Goal: Task Accomplishment & Management: Manage account settings

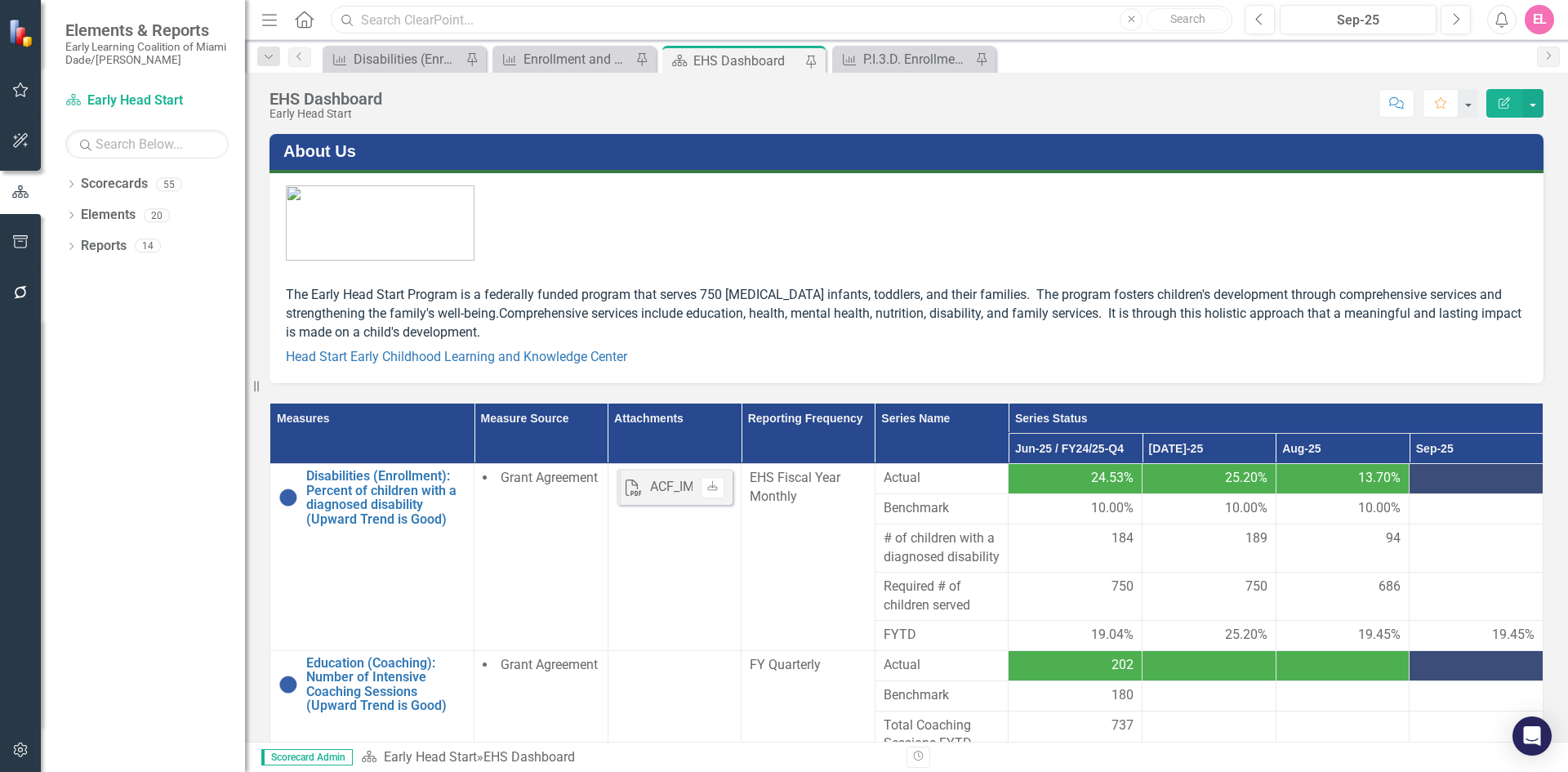
click at [554, 28] on input "text" at bounding box center [781, 20] width 901 height 28
type input "breakfast"
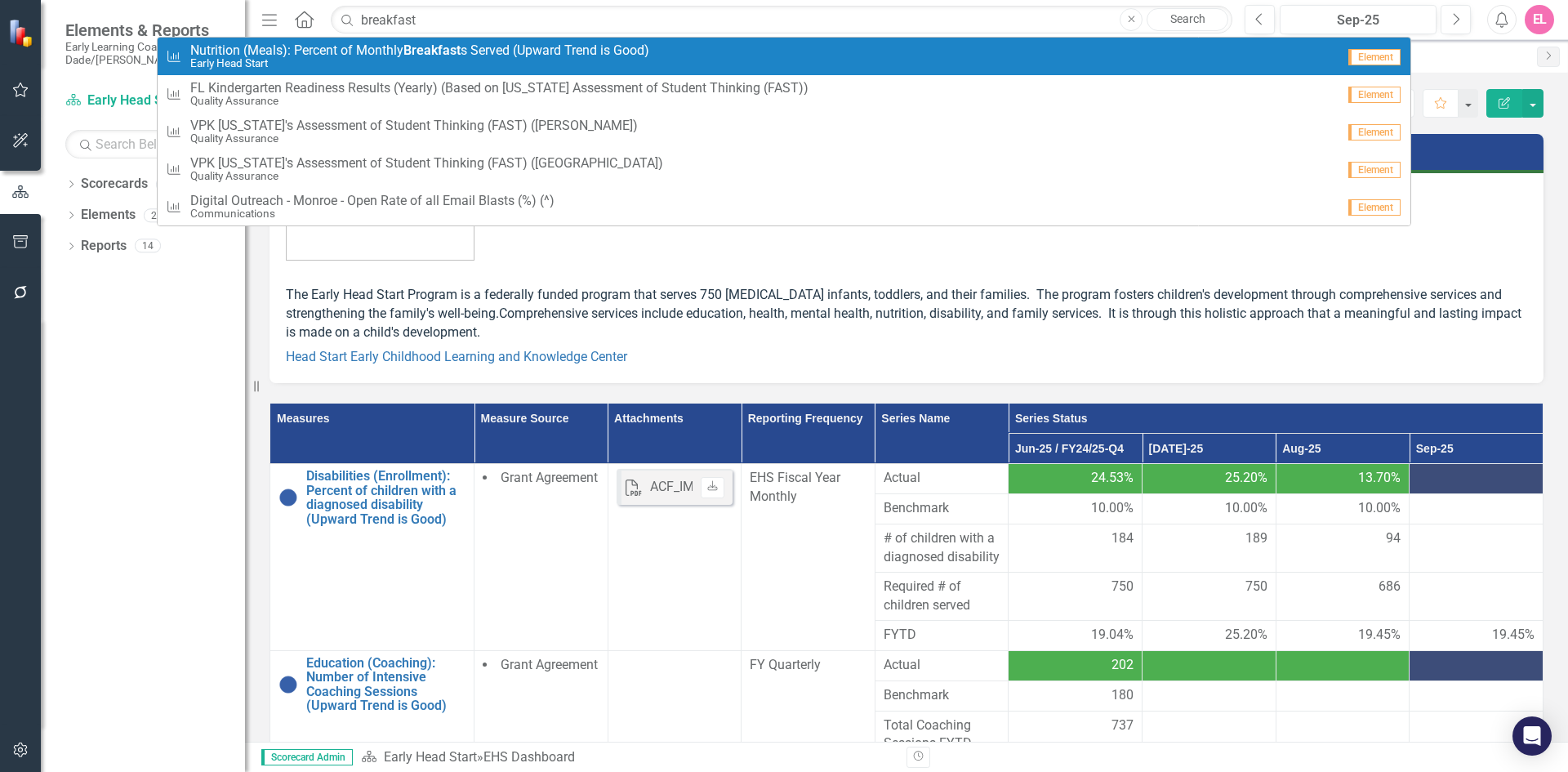
click at [490, 66] on small "Early Head Start" at bounding box center [420, 63] width 459 height 13
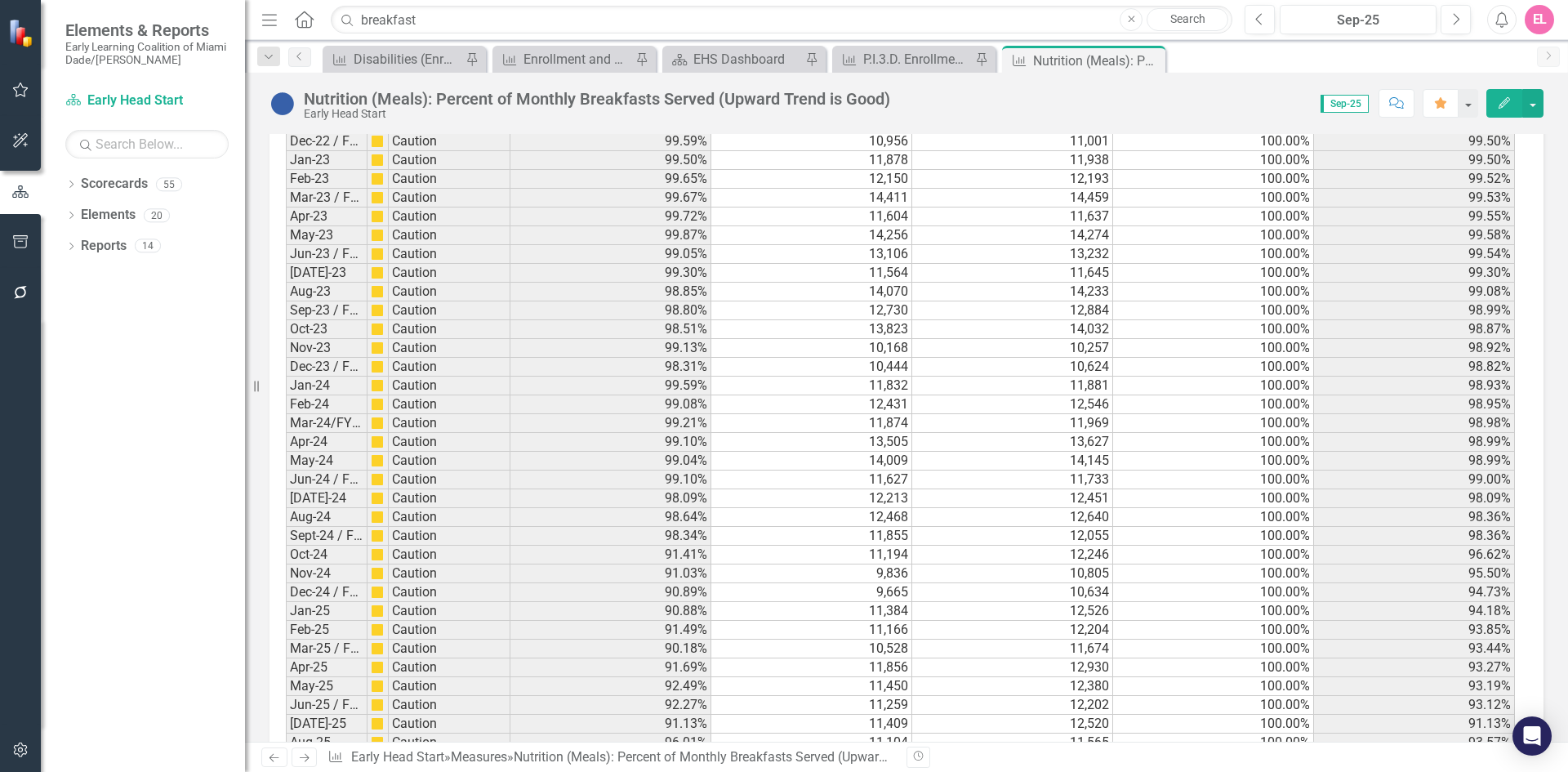
scroll to position [2512, 0]
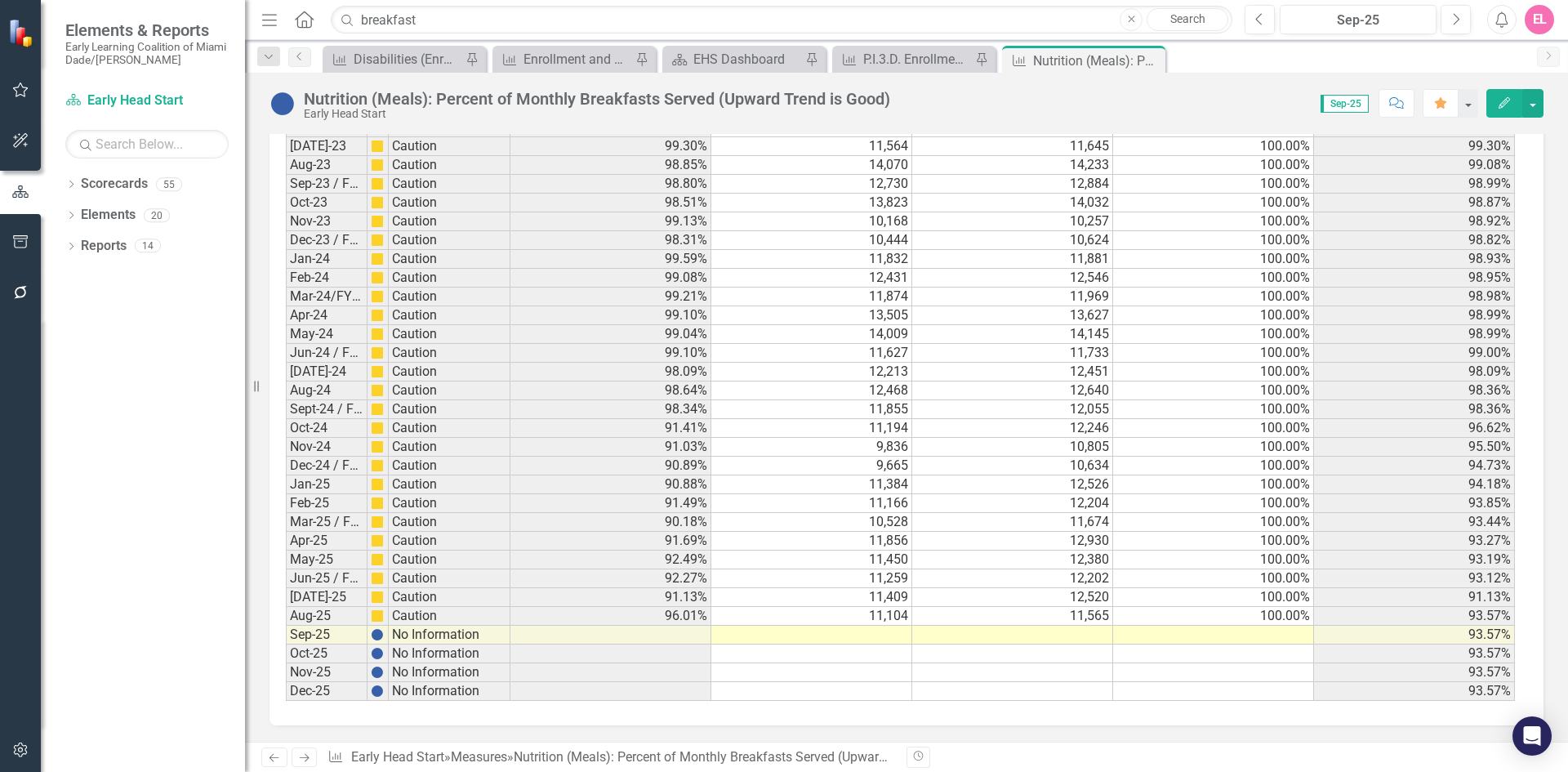
click at [891, 634] on td at bounding box center [812, 635] width 201 height 18
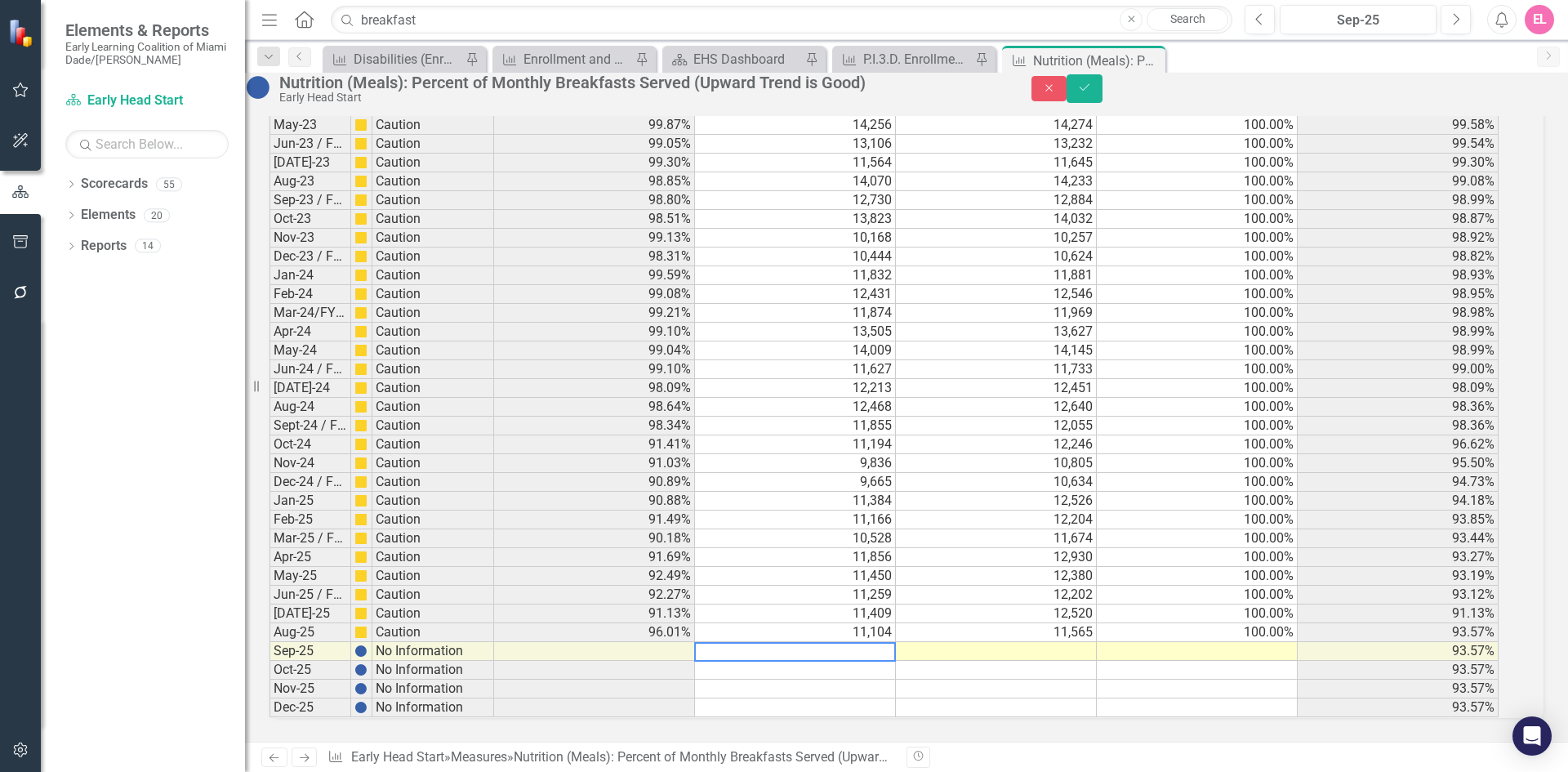
scroll to position [2513, 0]
click at [1093, 642] on td at bounding box center [996, 652] width 201 height 18
click at [1039, 642] on td at bounding box center [996, 652] width 201 height 18
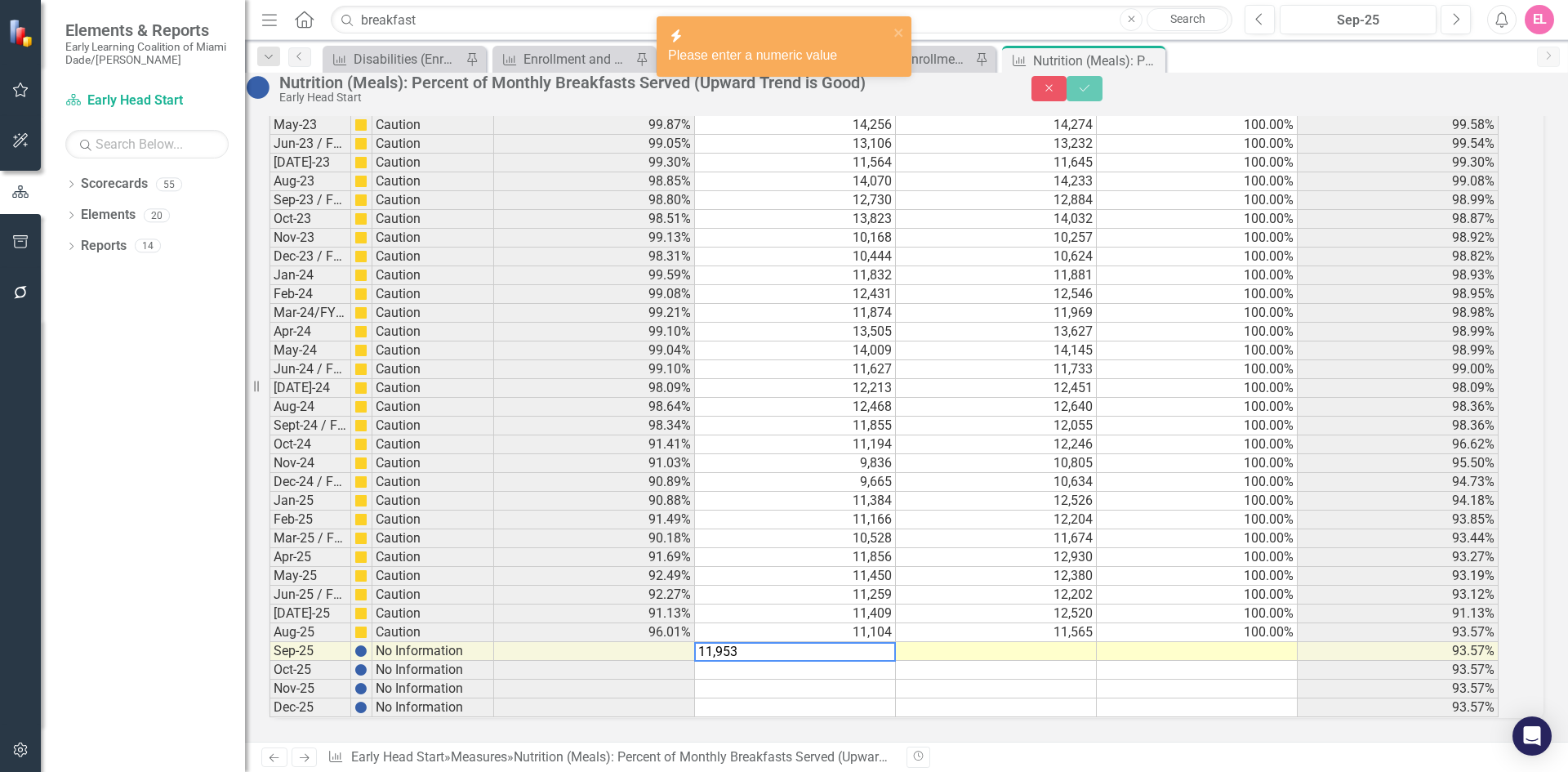
click at [847, 698] on td at bounding box center [795, 708] width 201 height 18
click at [892, 642] on textarea "11,953" at bounding box center [794, 652] width 202 height 19
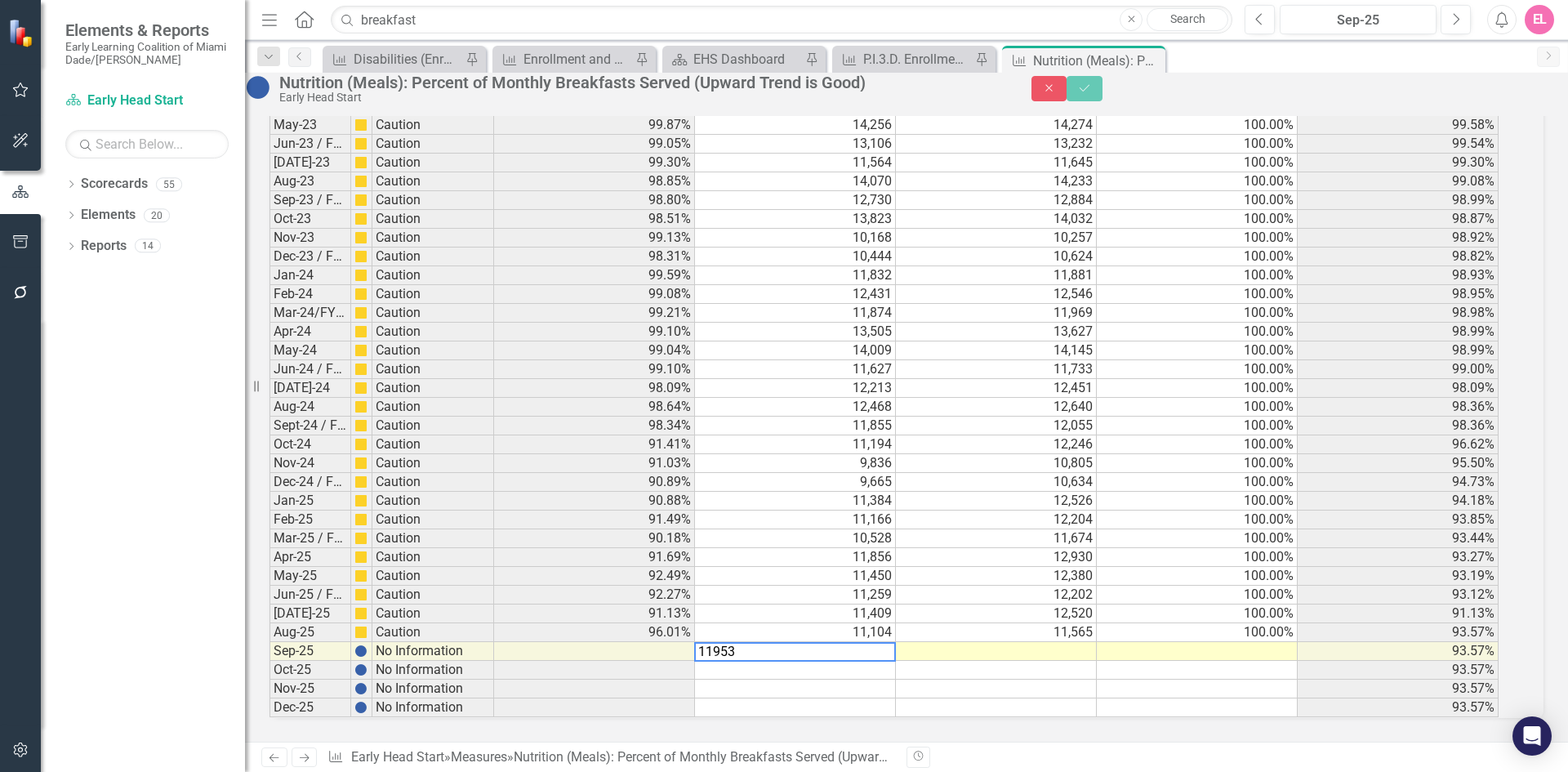
type textarea "11953"
click at [1102, 101] on button "Save" at bounding box center [1084, 89] width 36 height 28
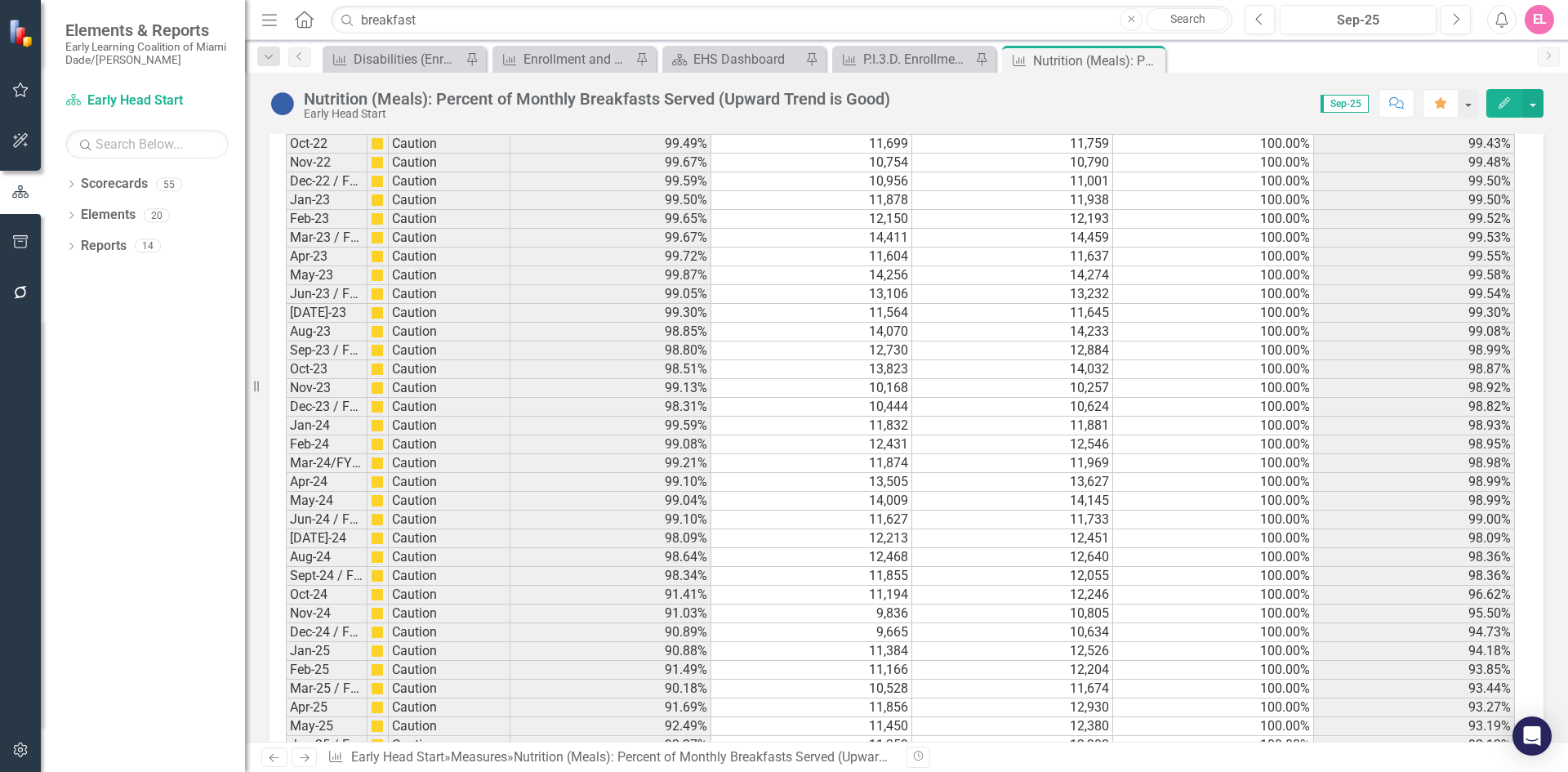
scroll to position [2512, 0]
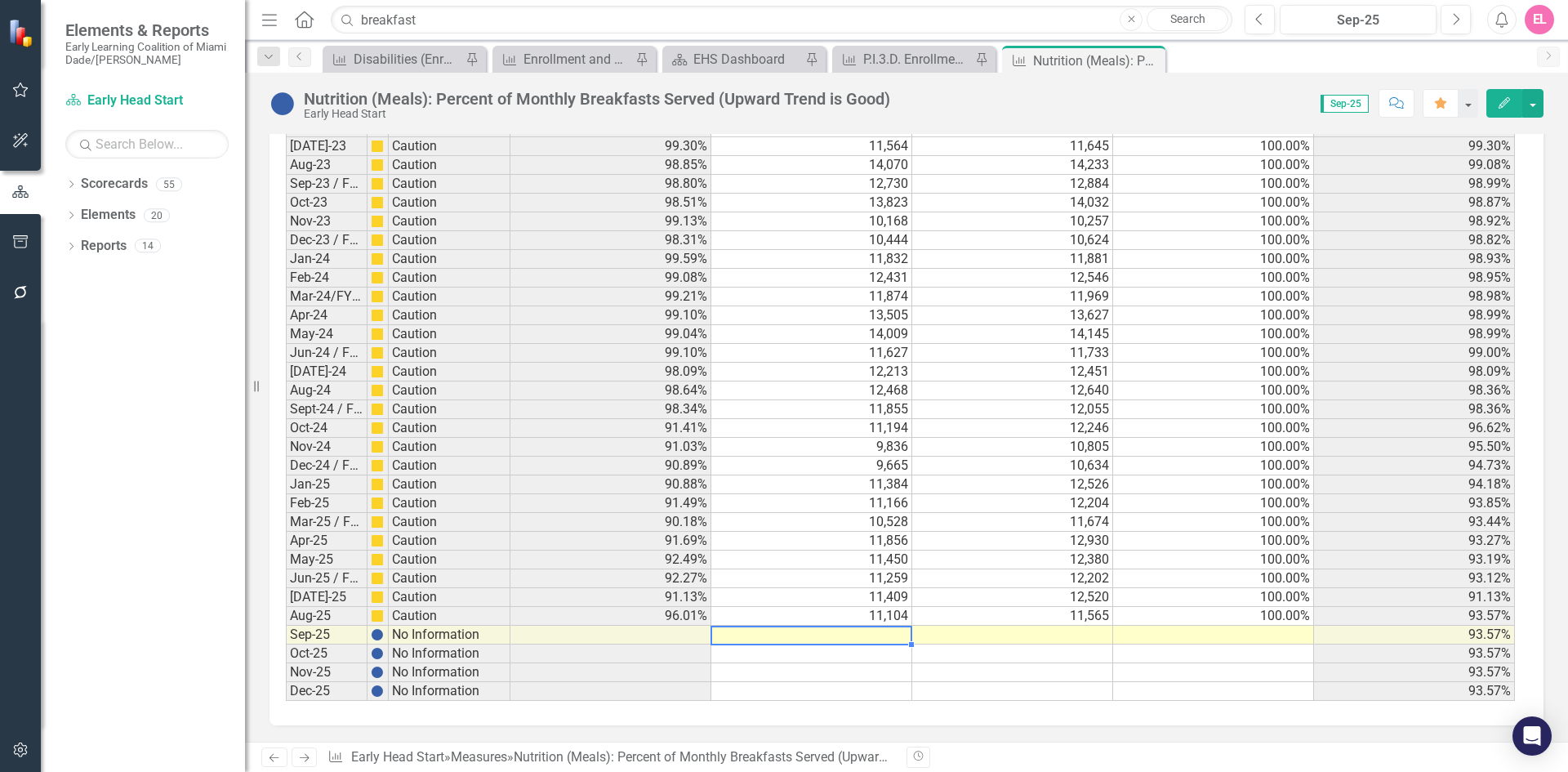
click at [882, 636] on td at bounding box center [812, 635] width 201 height 18
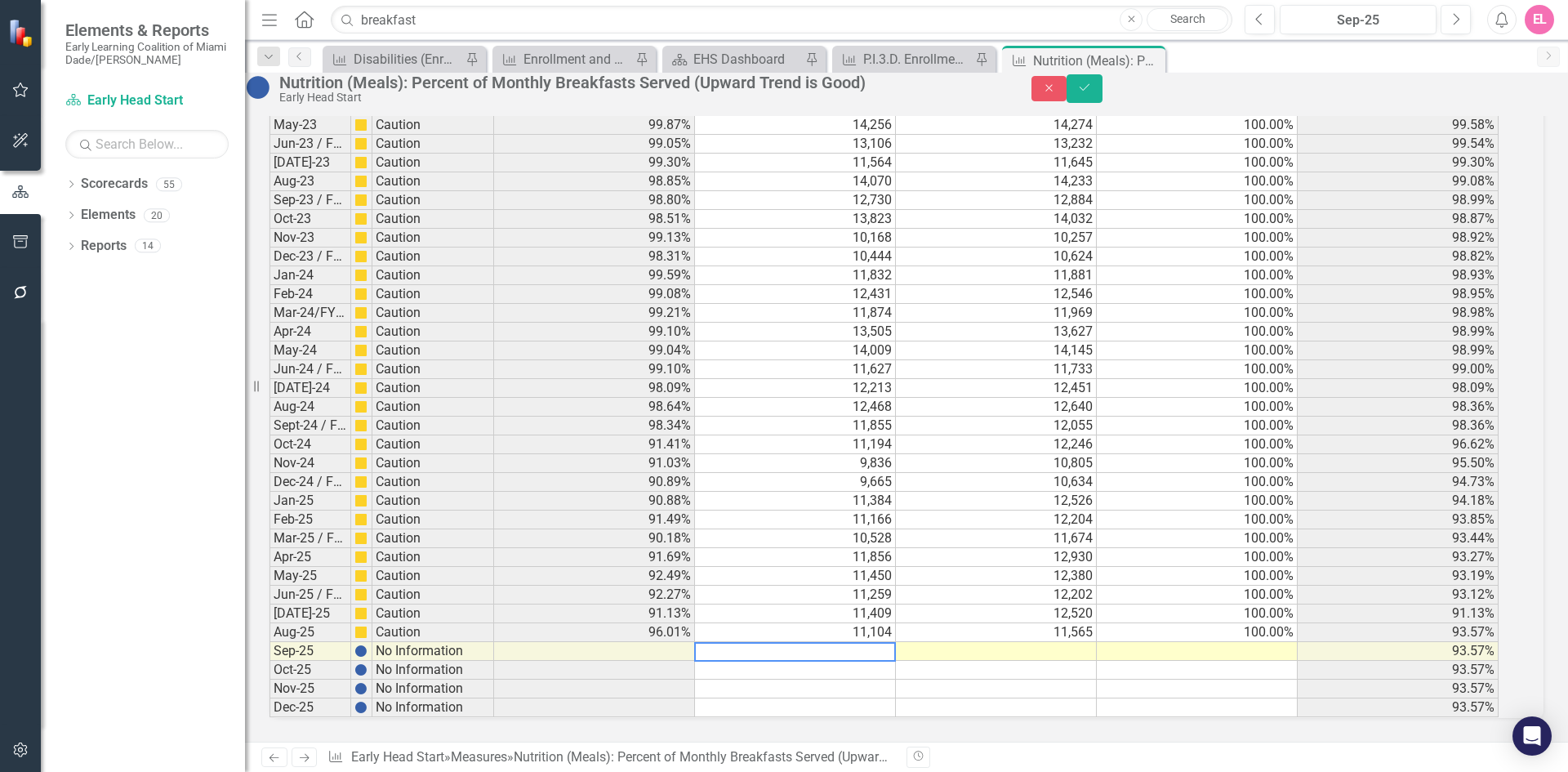
scroll to position [2513, 0]
click at [1279, 642] on td at bounding box center [1197, 652] width 201 height 18
type textarea "100"
click at [1271, 661] on td at bounding box center [1197, 670] width 201 height 18
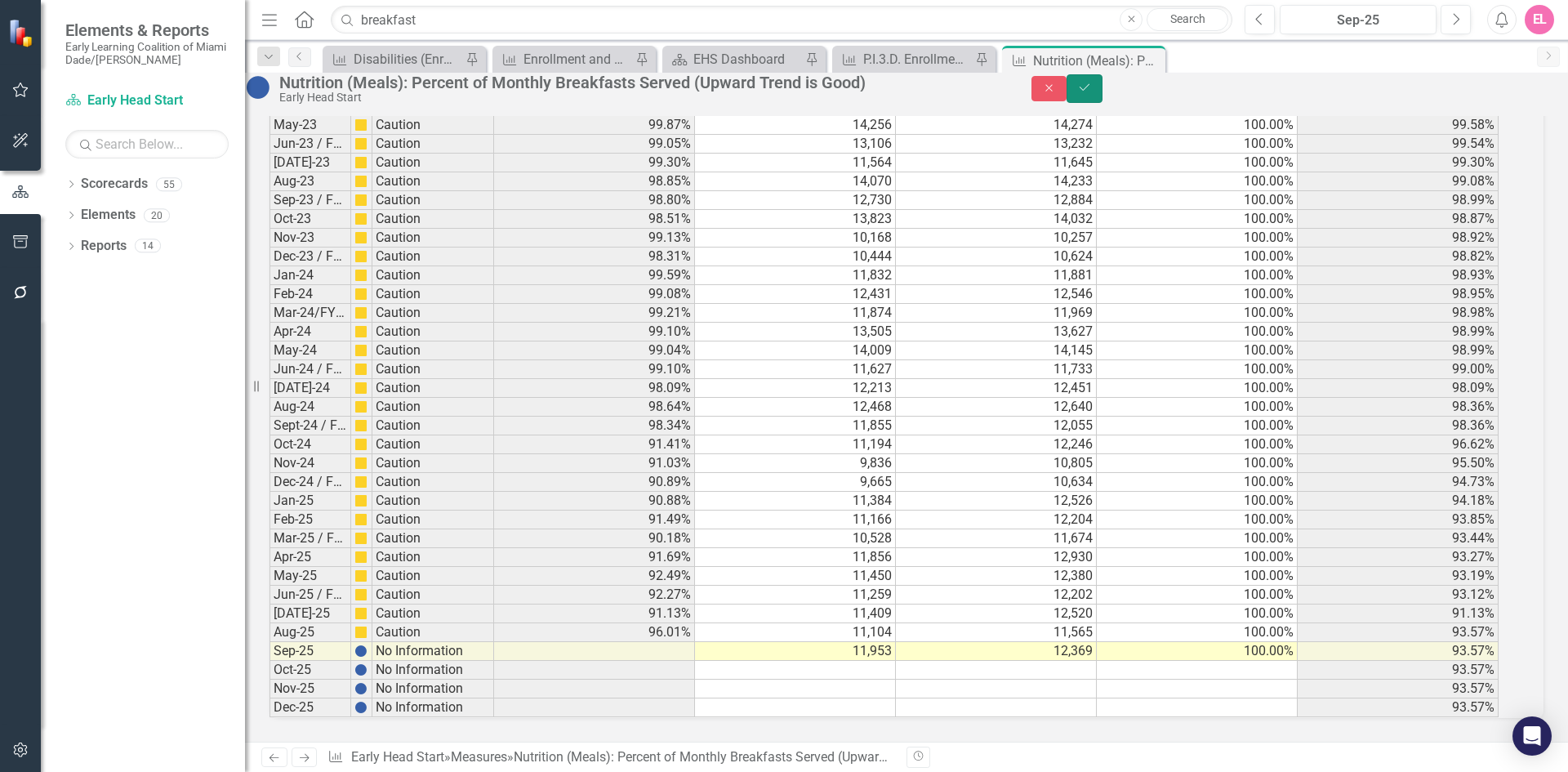
click at [1092, 93] on icon "Save" at bounding box center [1085, 88] width 15 height 12
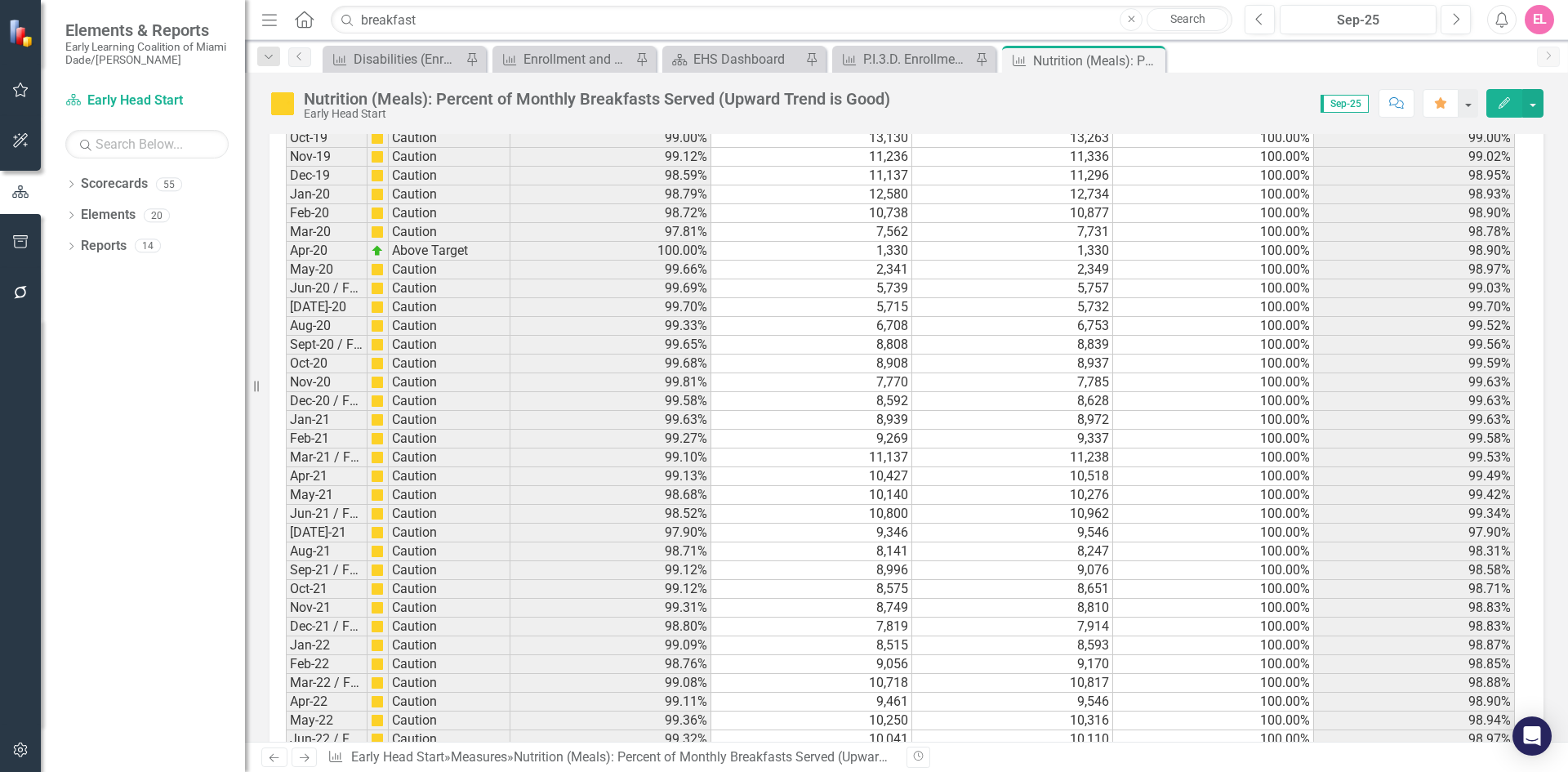
scroll to position [2512, 0]
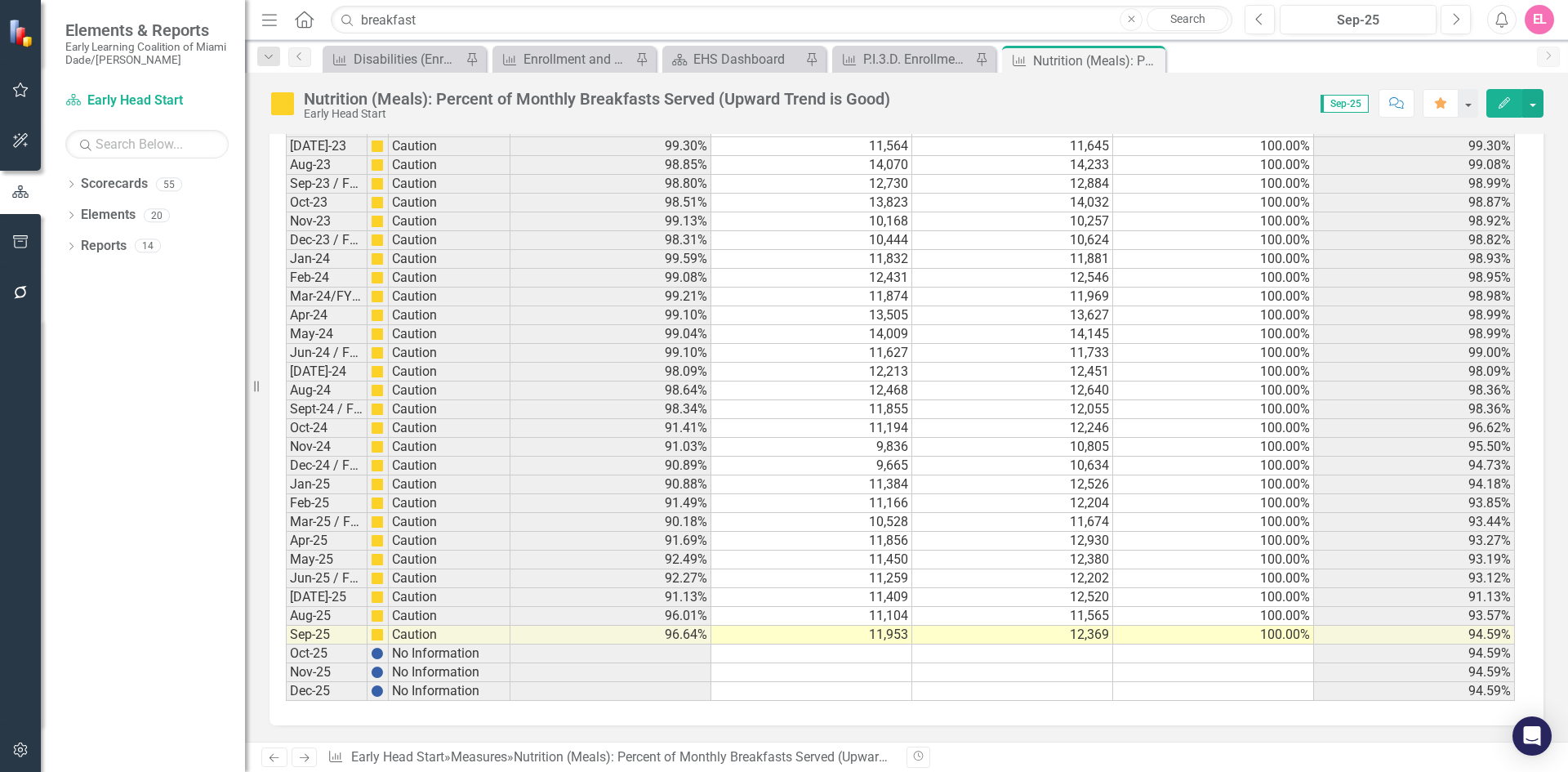
click at [296, 759] on link "Next" at bounding box center [304, 757] width 26 height 19
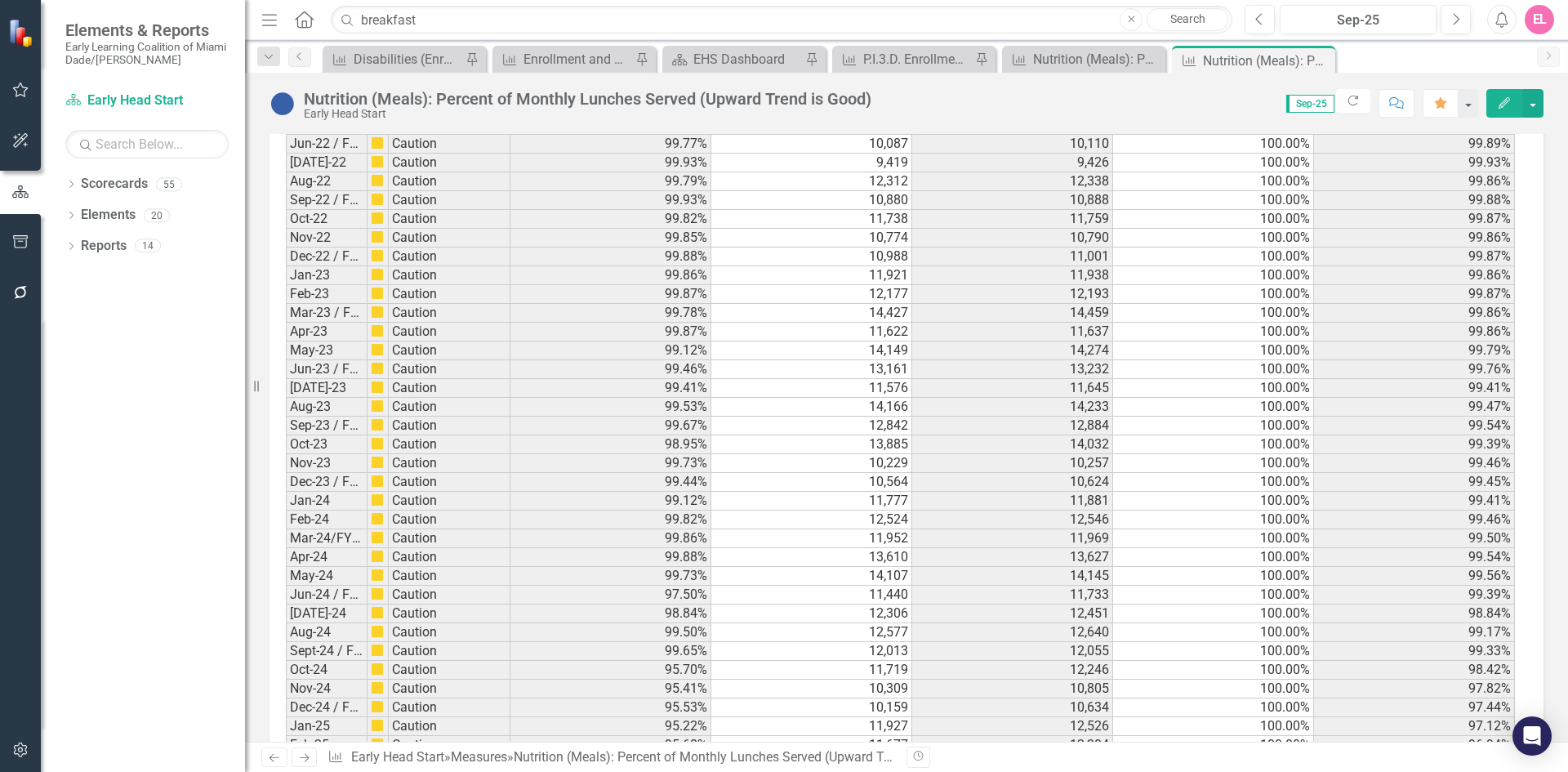
scroll to position [2462, 0]
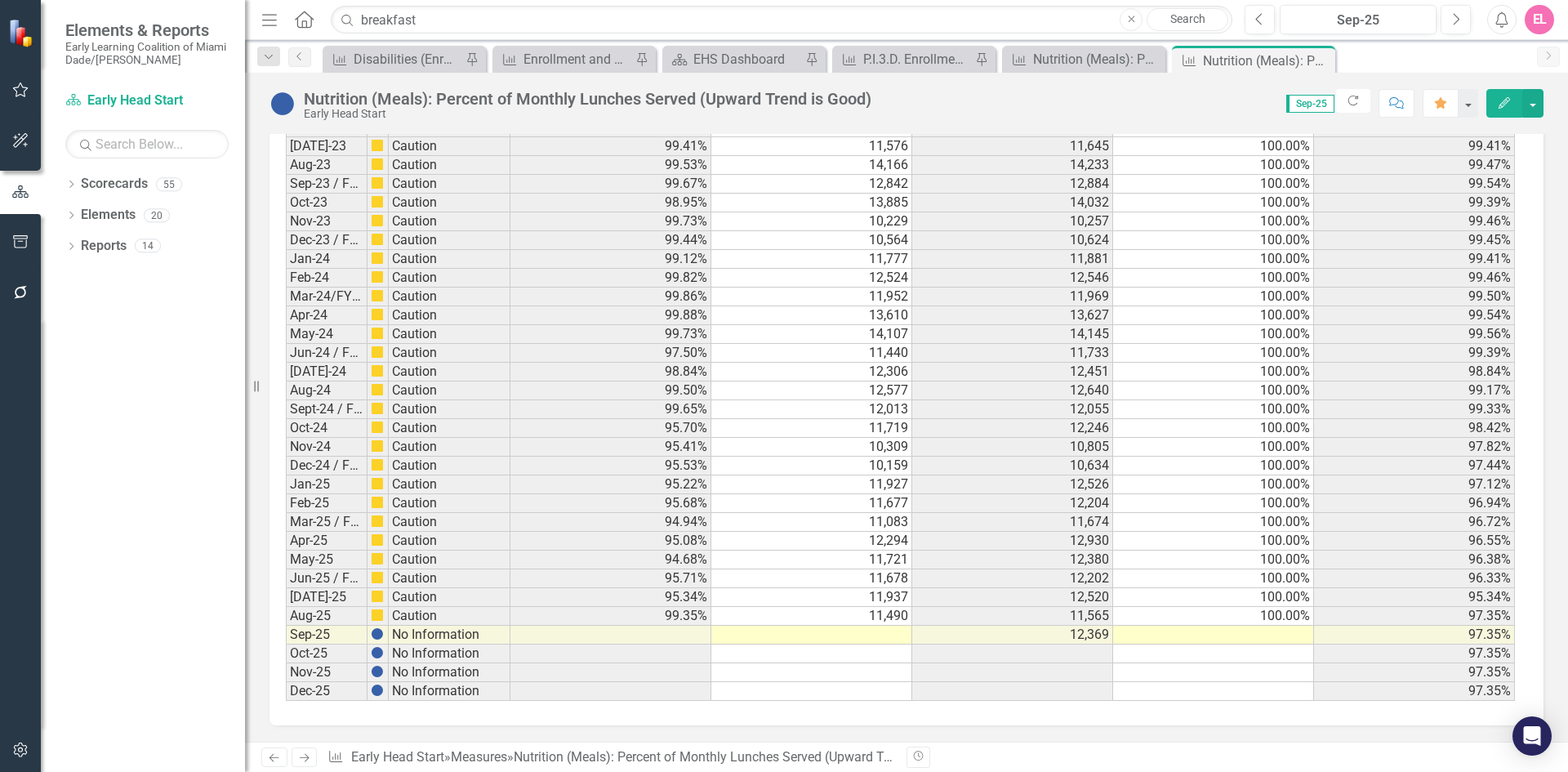
click at [894, 633] on td at bounding box center [812, 635] width 201 height 18
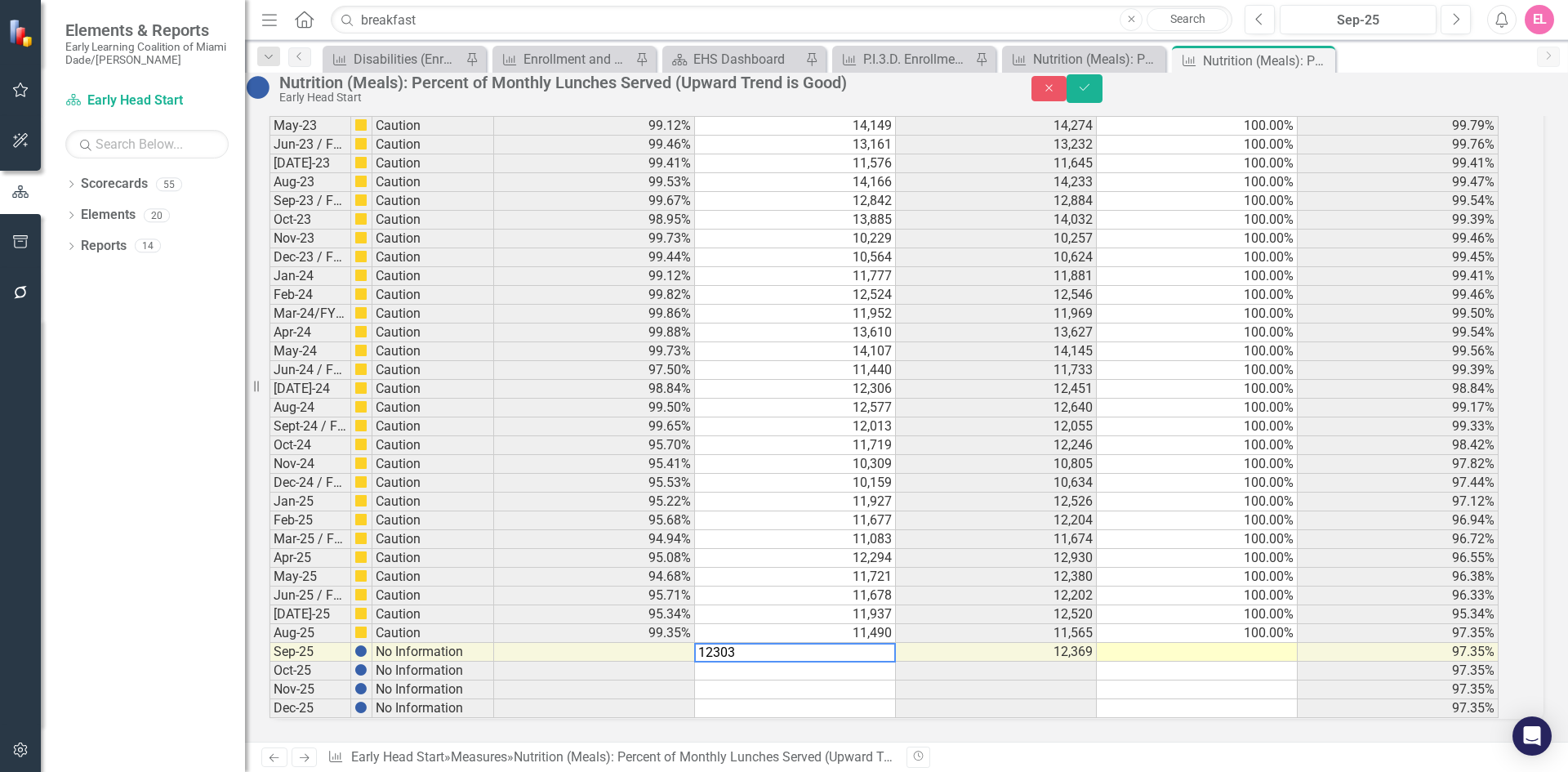
click at [1242, 643] on td at bounding box center [1197, 652] width 201 height 18
type textarea "100"
click at [1102, 103] on button "Save" at bounding box center [1084, 89] width 36 height 28
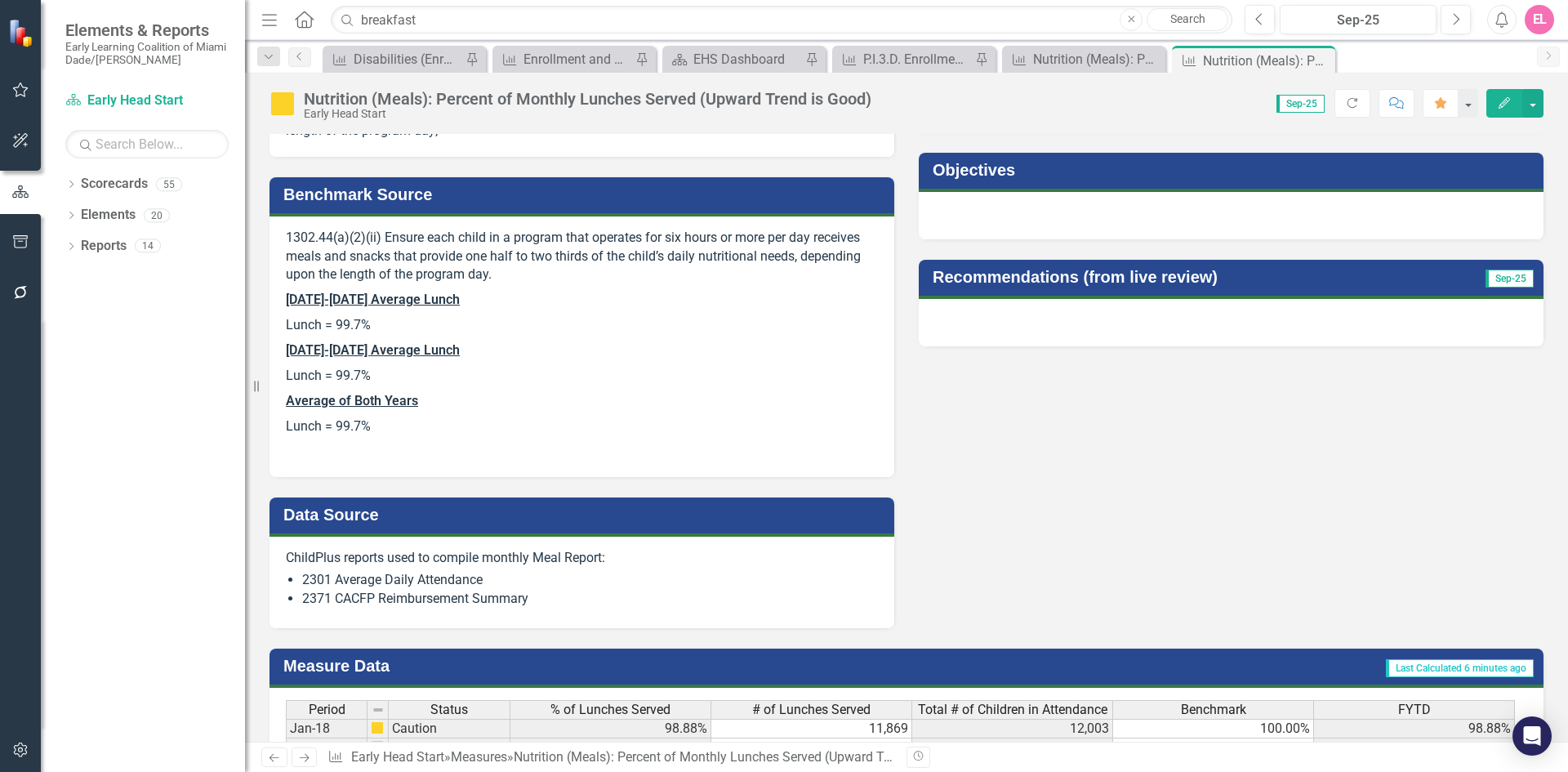
scroll to position [611, 0]
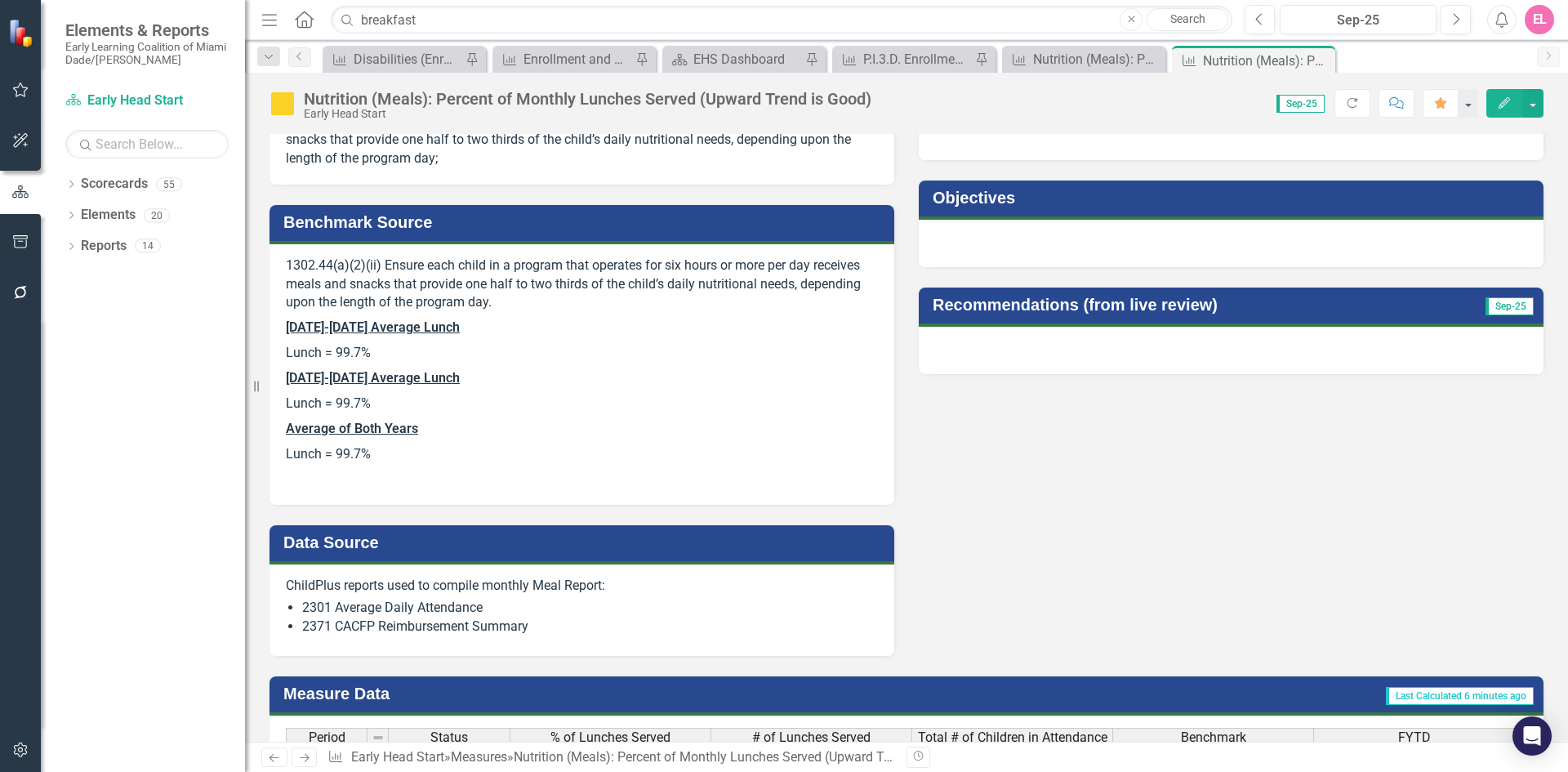
click at [311, 758] on icon "Next" at bounding box center [304, 757] width 14 height 11
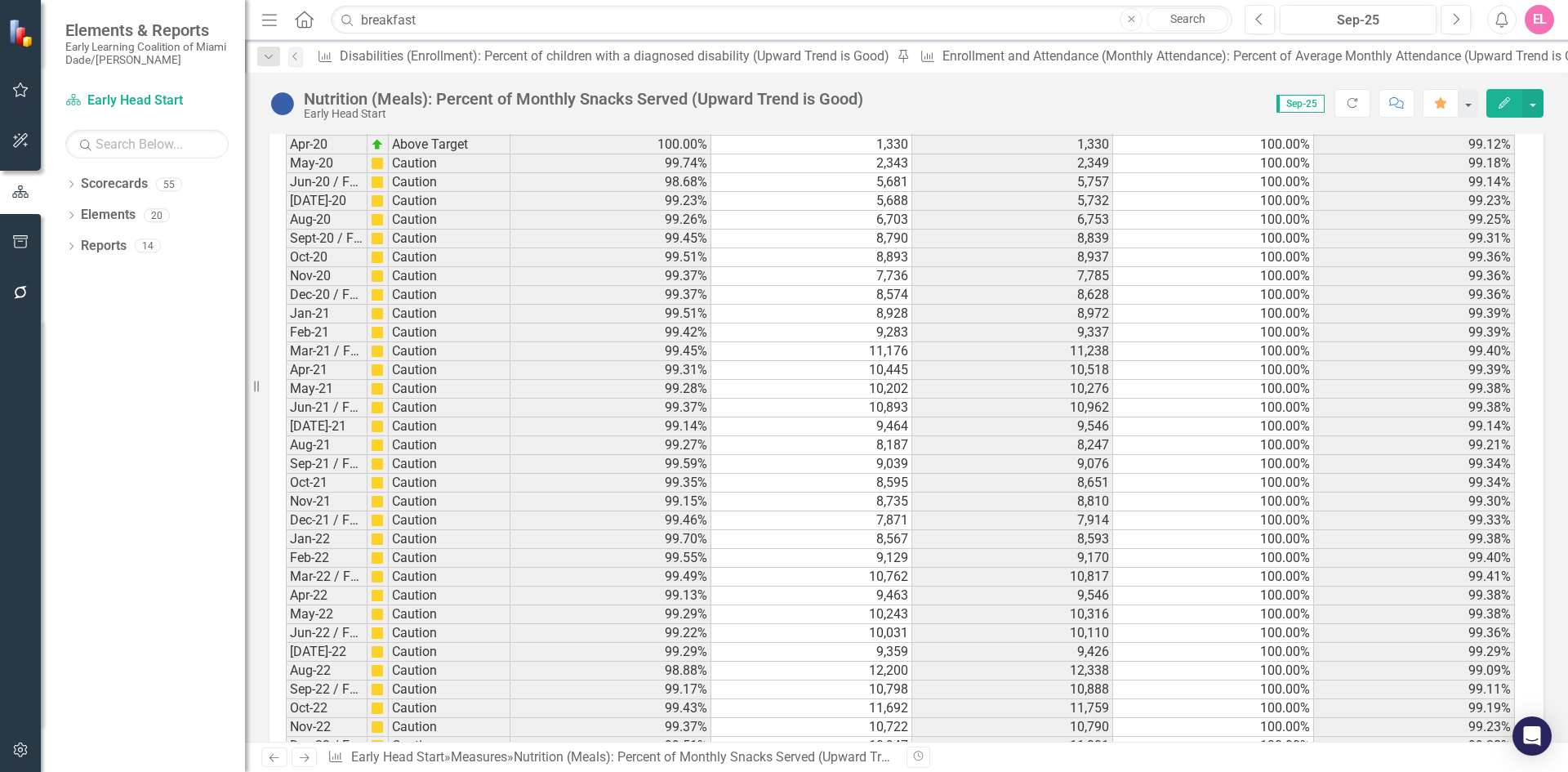
scroll to position [2436, 0]
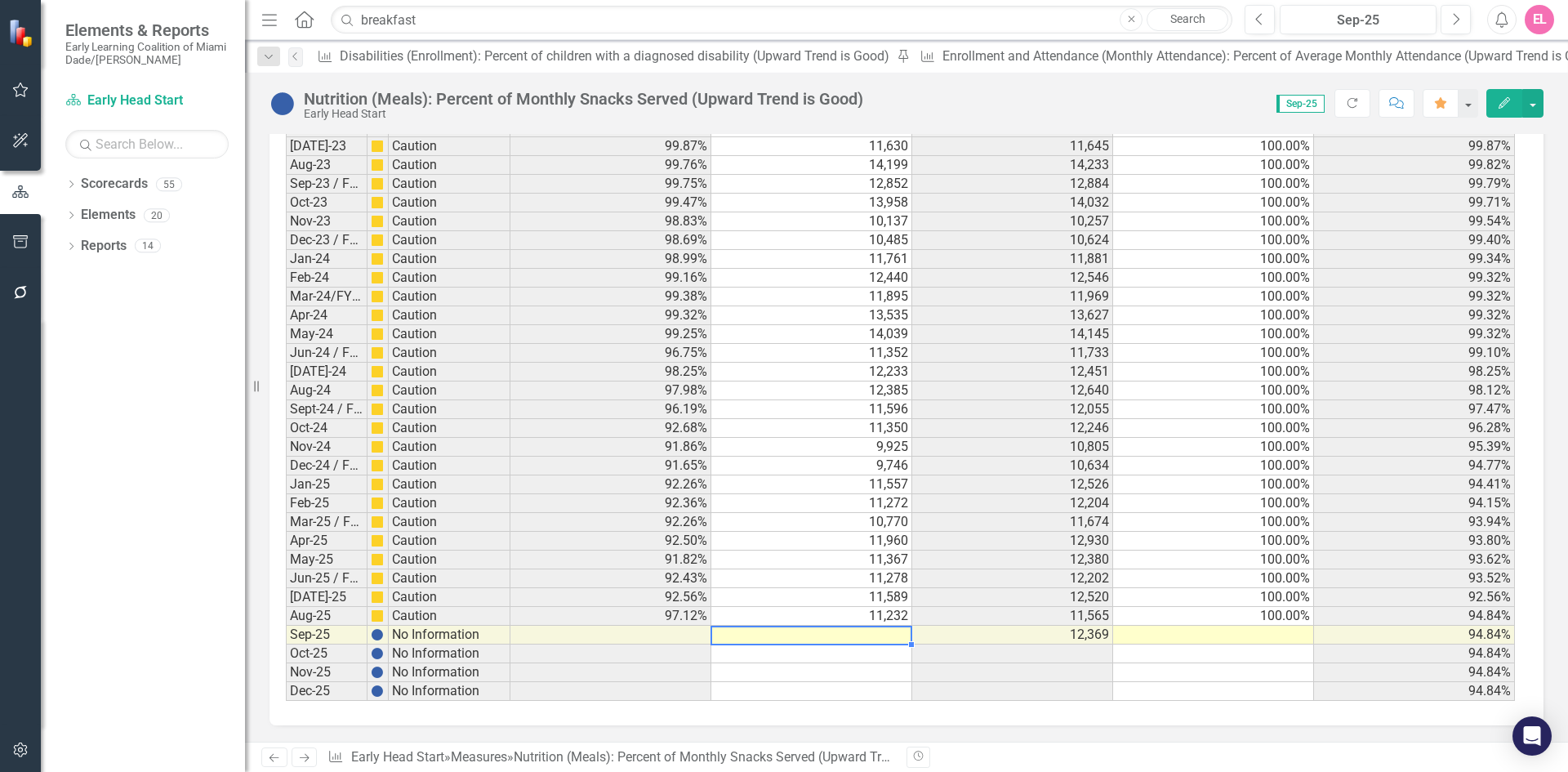
click at [893, 635] on td at bounding box center [812, 635] width 201 height 18
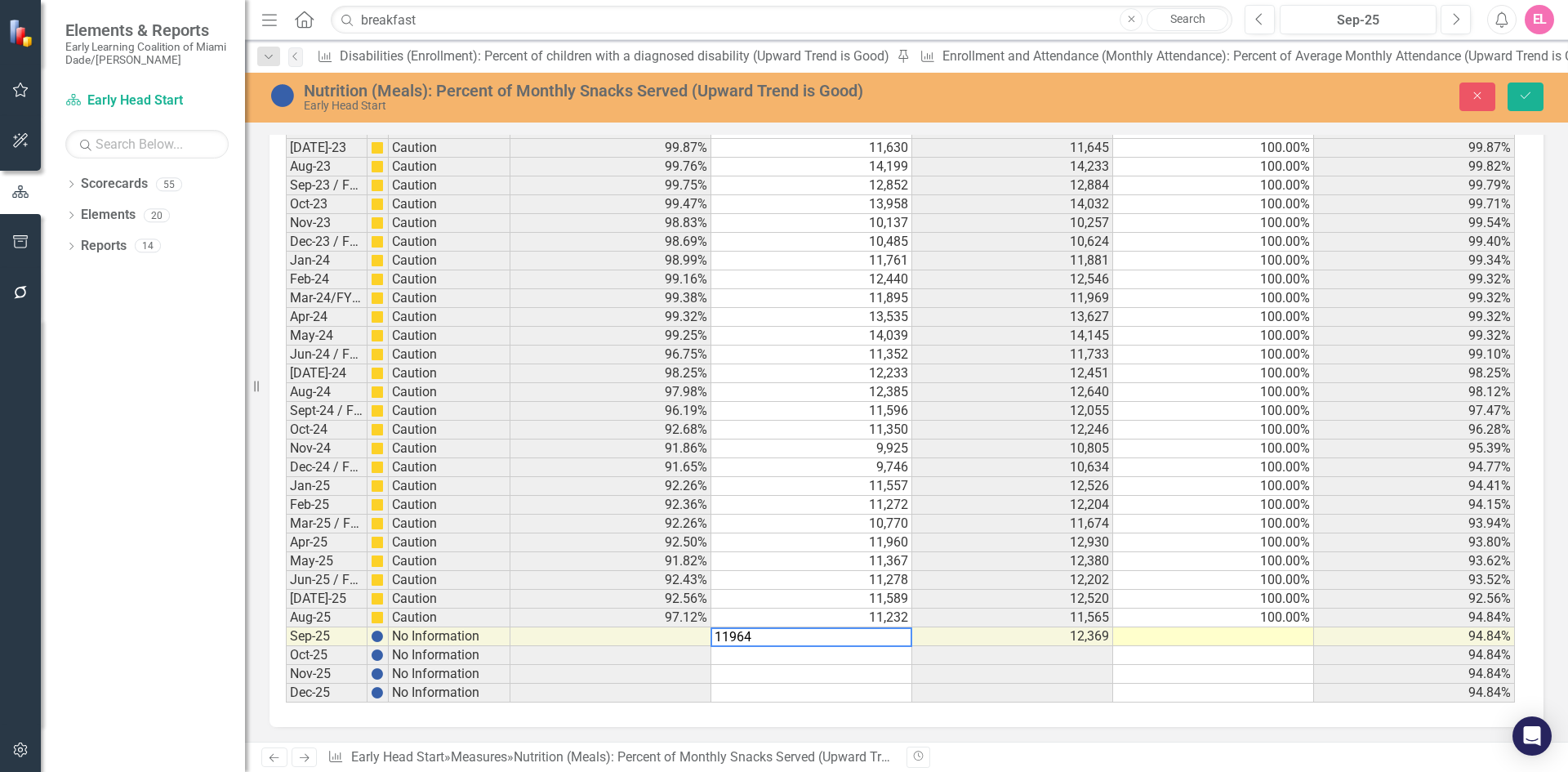
type textarea "11964"
click at [1287, 642] on td at bounding box center [1213, 637] width 201 height 18
type textarea "100"
click at [1532, 98] on icon "Save" at bounding box center [1525, 95] width 15 height 12
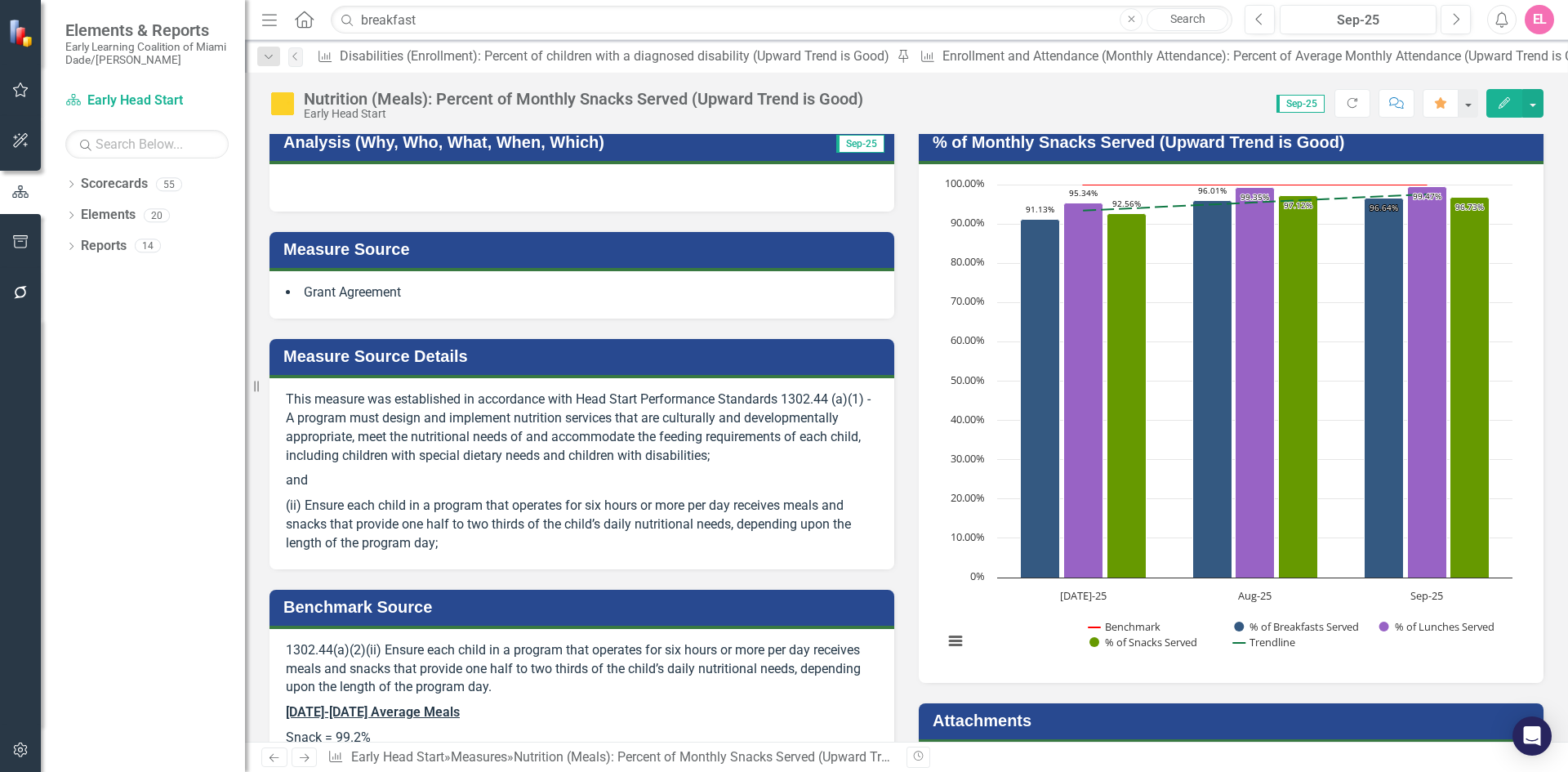
scroll to position [0, 0]
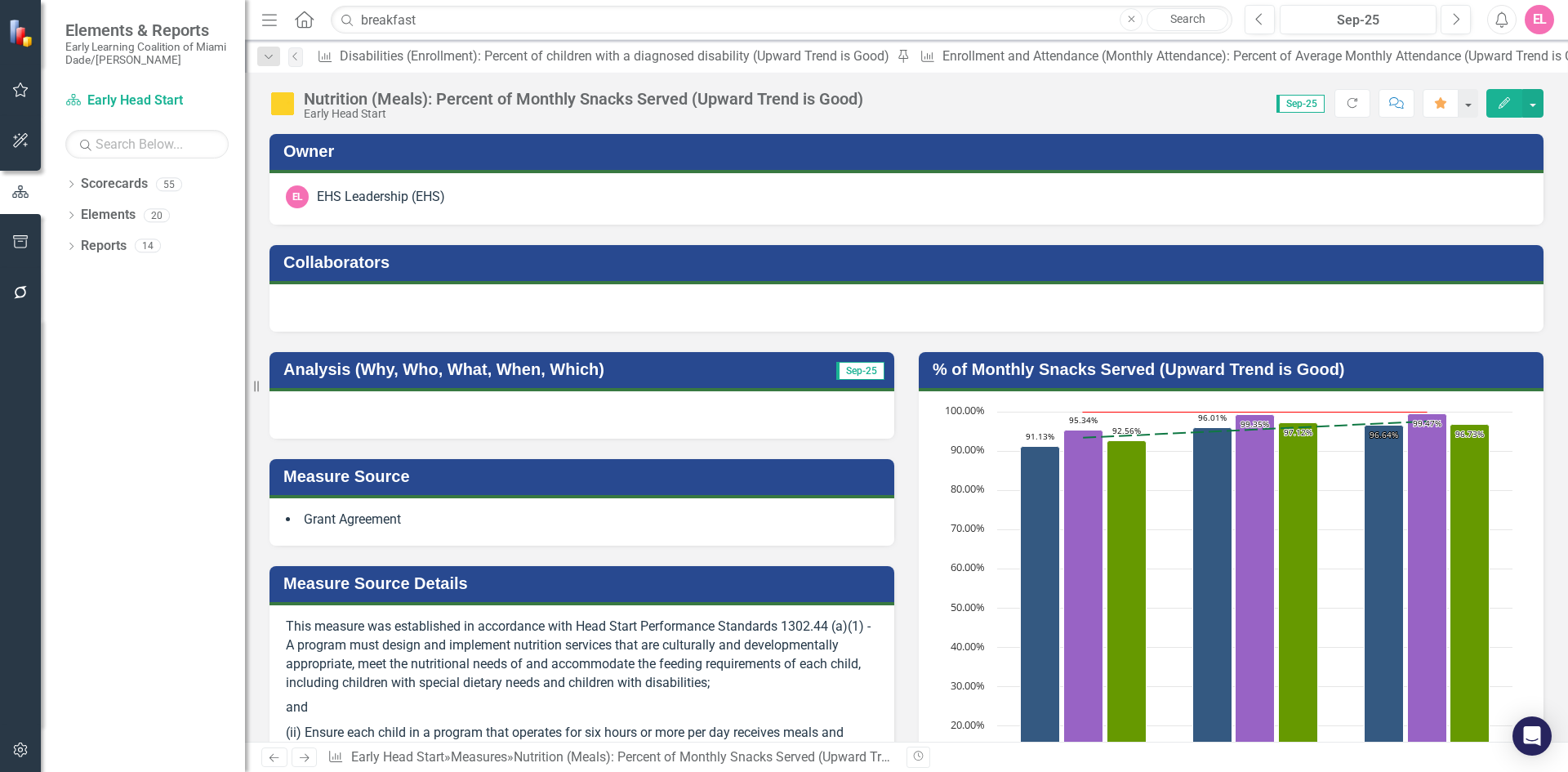
click at [633, 404] on div at bounding box center [581, 415] width 625 height 48
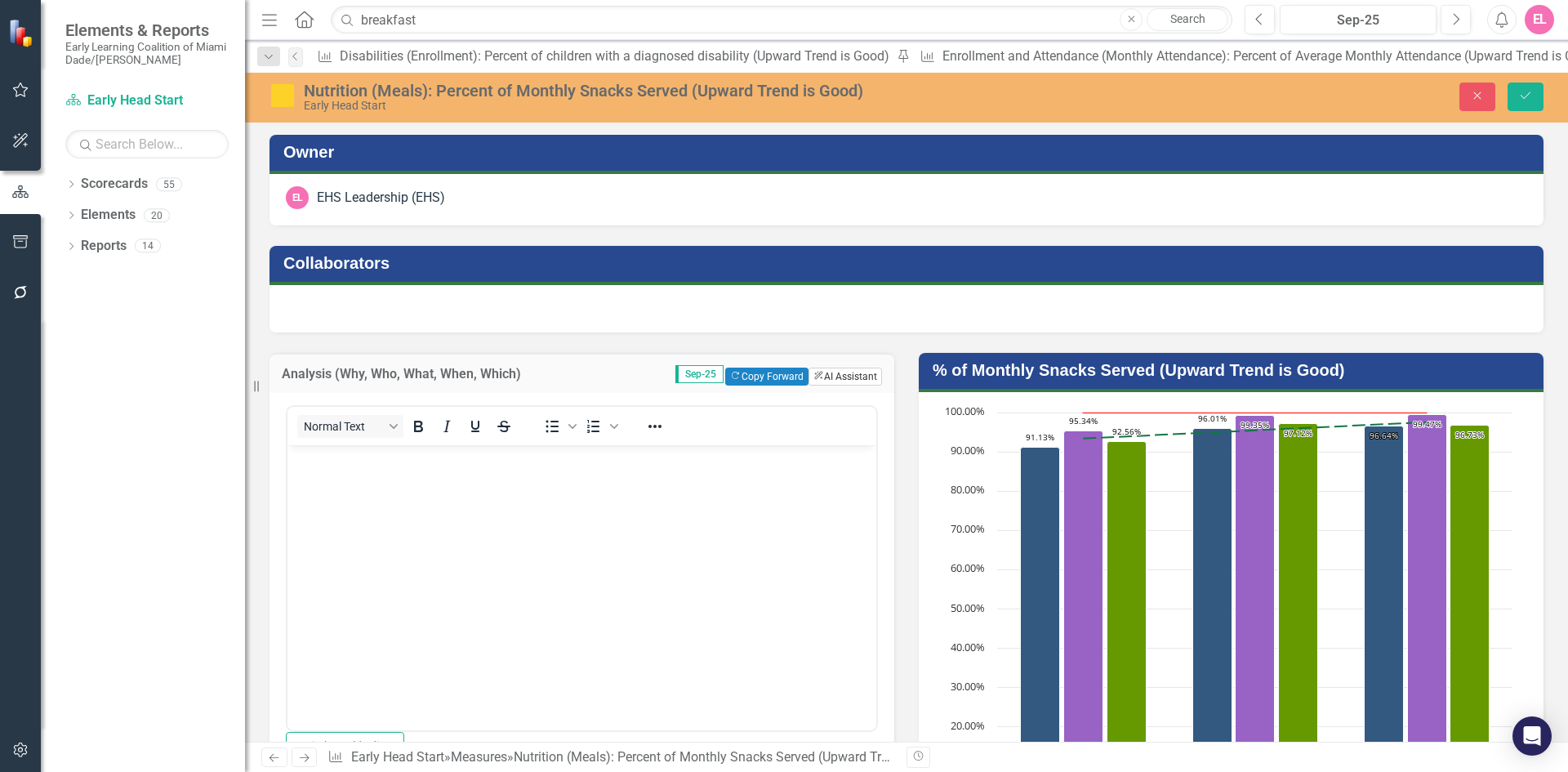
click at [830, 372] on button "ClearPoint AI AI Assistant" at bounding box center [845, 376] width 74 height 18
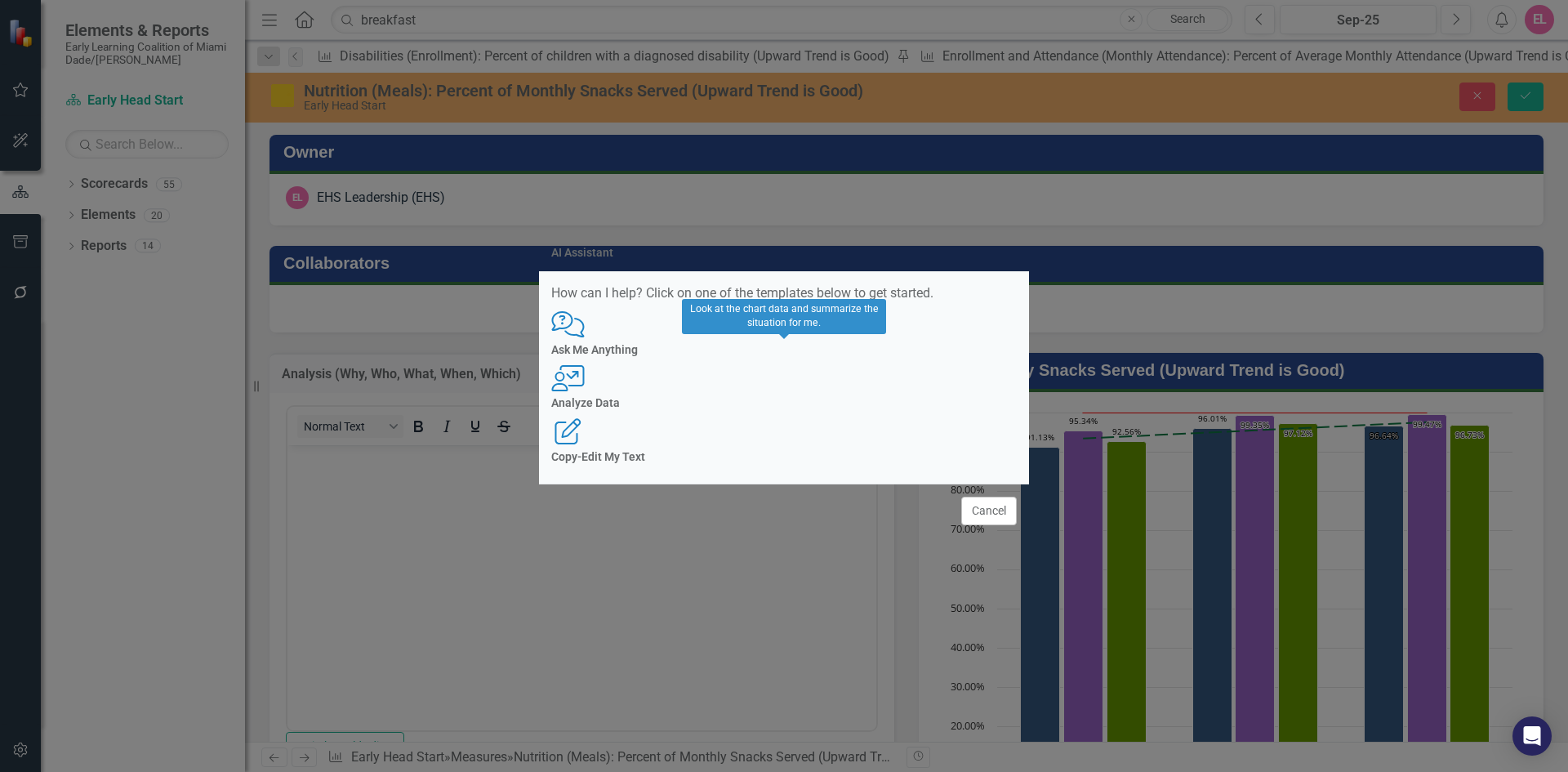
click at [585, 381] on icon "User with Chart" at bounding box center [568, 378] width 33 height 26
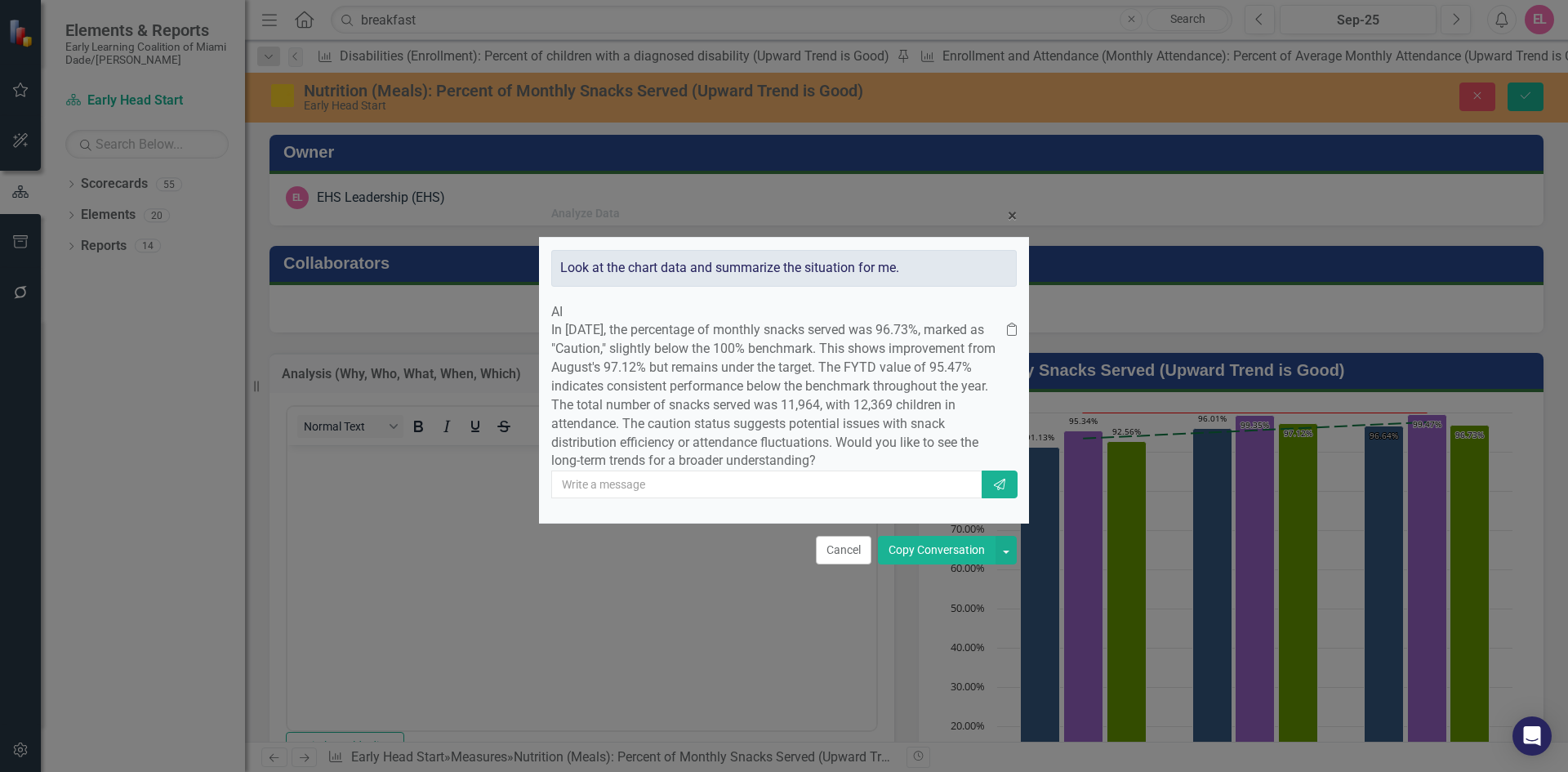
click at [912, 565] on button "Copy Conversation" at bounding box center [937, 550] width 118 height 28
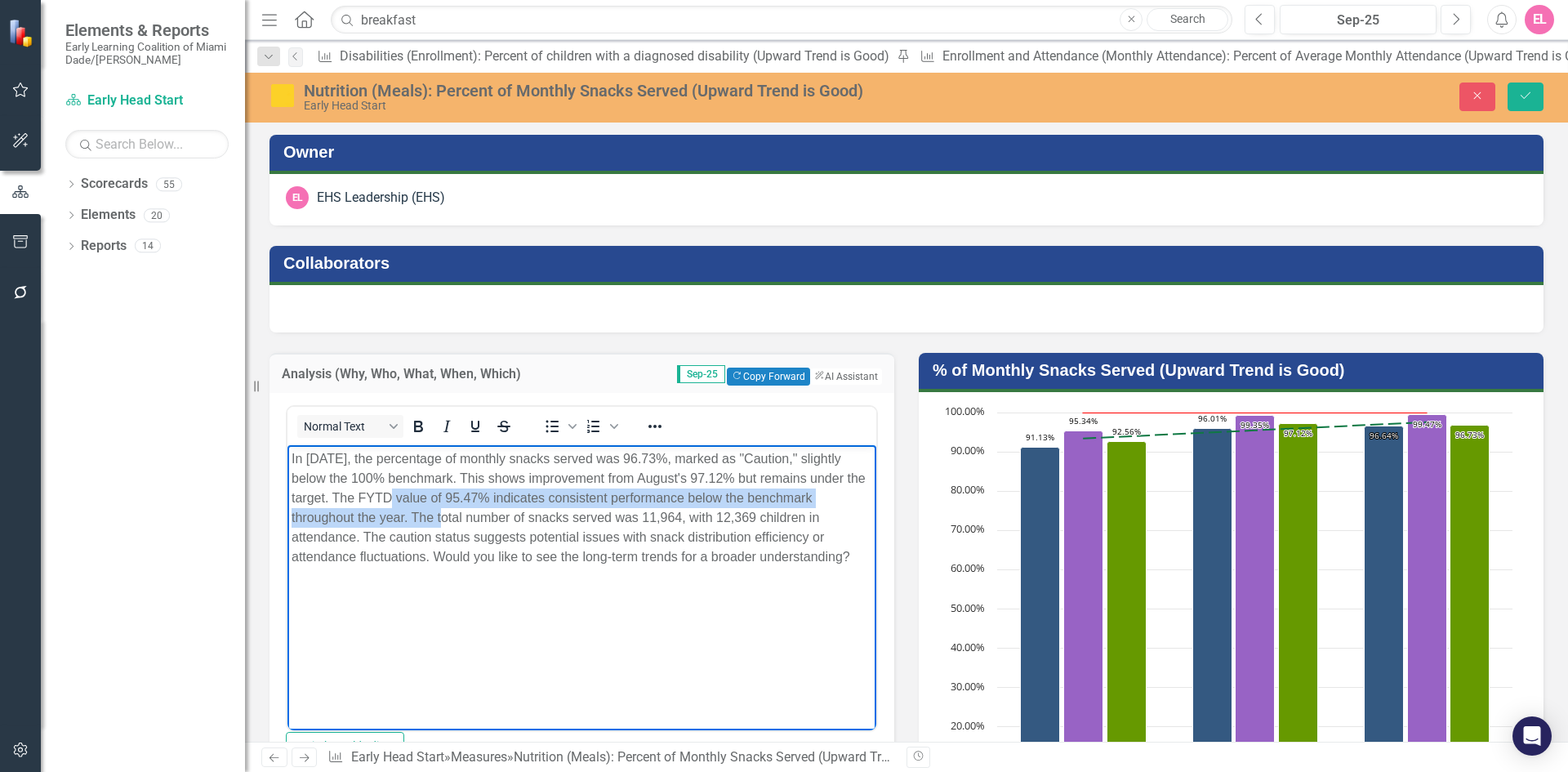
drag, startPoint x: 393, startPoint y: 497, endPoint x: 467, endPoint y: 514, distance: 75.9
click at [467, 514] on p "In [DATE], the percentage of monthly snacks served was 96.73%, marked as "Cauti…" at bounding box center [582, 507] width 580 height 118
drag, startPoint x: 483, startPoint y: 516, endPoint x: 394, endPoint y: 489, distance: 93.0
click at [394, 489] on p "In [DATE], the percentage of monthly snacks served was 96.73%, marked as "Cauti…" at bounding box center [582, 507] width 580 height 118
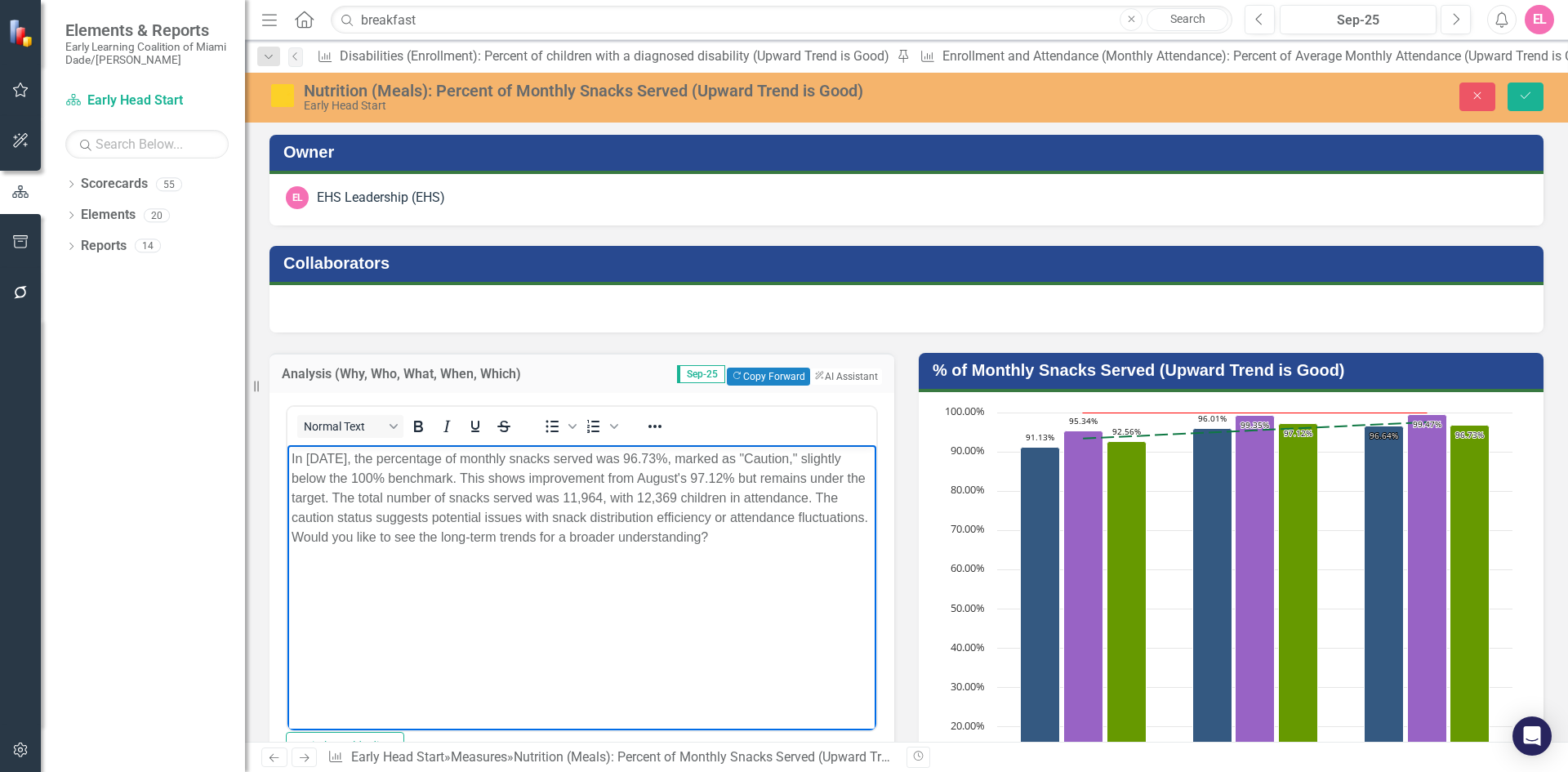
click at [528, 515] on p "In [DATE], the percentage of monthly snacks served was 96.73%, marked as "Cauti…" at bounding box center [582, 497] width 580 height 98
drag, startPoint x: 537, startPoint y: 518, endPoint x: 364, endPoint y: 519, distance: 173.0
click at [364, 519] on p "In [DATE], the percentage of monthly snacks served was 96.73%, marked as "Cauti…" at bounding box center [582, 497] width 580 height 98
drag, startPoint x: 415, startPoint y: 517, endPoint x: 455, endPoint y: 516, distance: 40.0
click at [455, 516] on p "In [DATE], the percentage of monthly snacks served was 96.73%, marked as "Cauti…" at bounding box center [582, 497] width 580 height 98
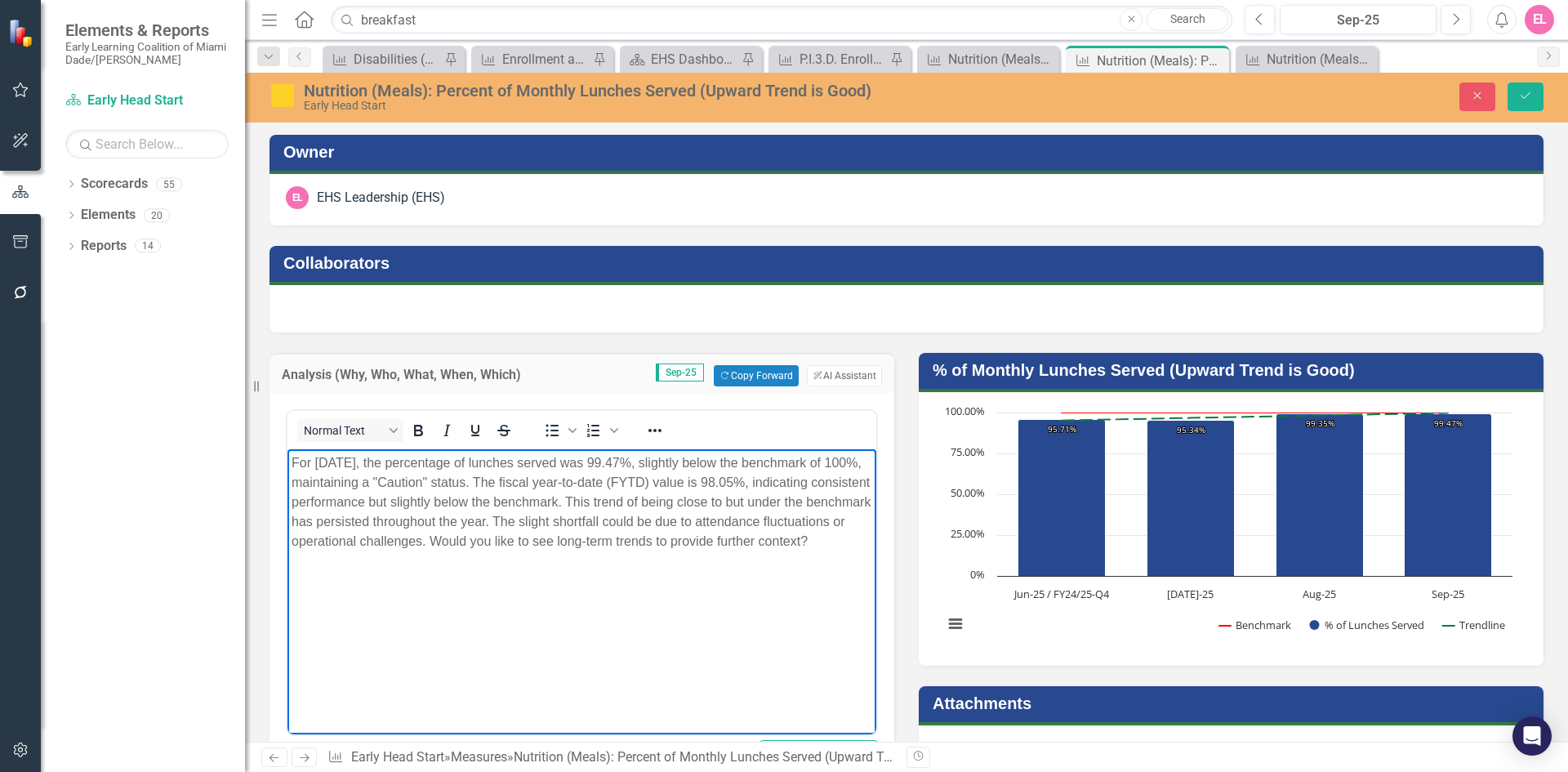
drag, startPoint x: 359, startPoint y: 541, endPoint x: 513, endPoint y: 563, distance: 155.6
click at [513, 551] on p "For September 2025, the percentage of lunches served was 99.47%, slightly below…" at bounding box center [582, 502] width 580 height 98
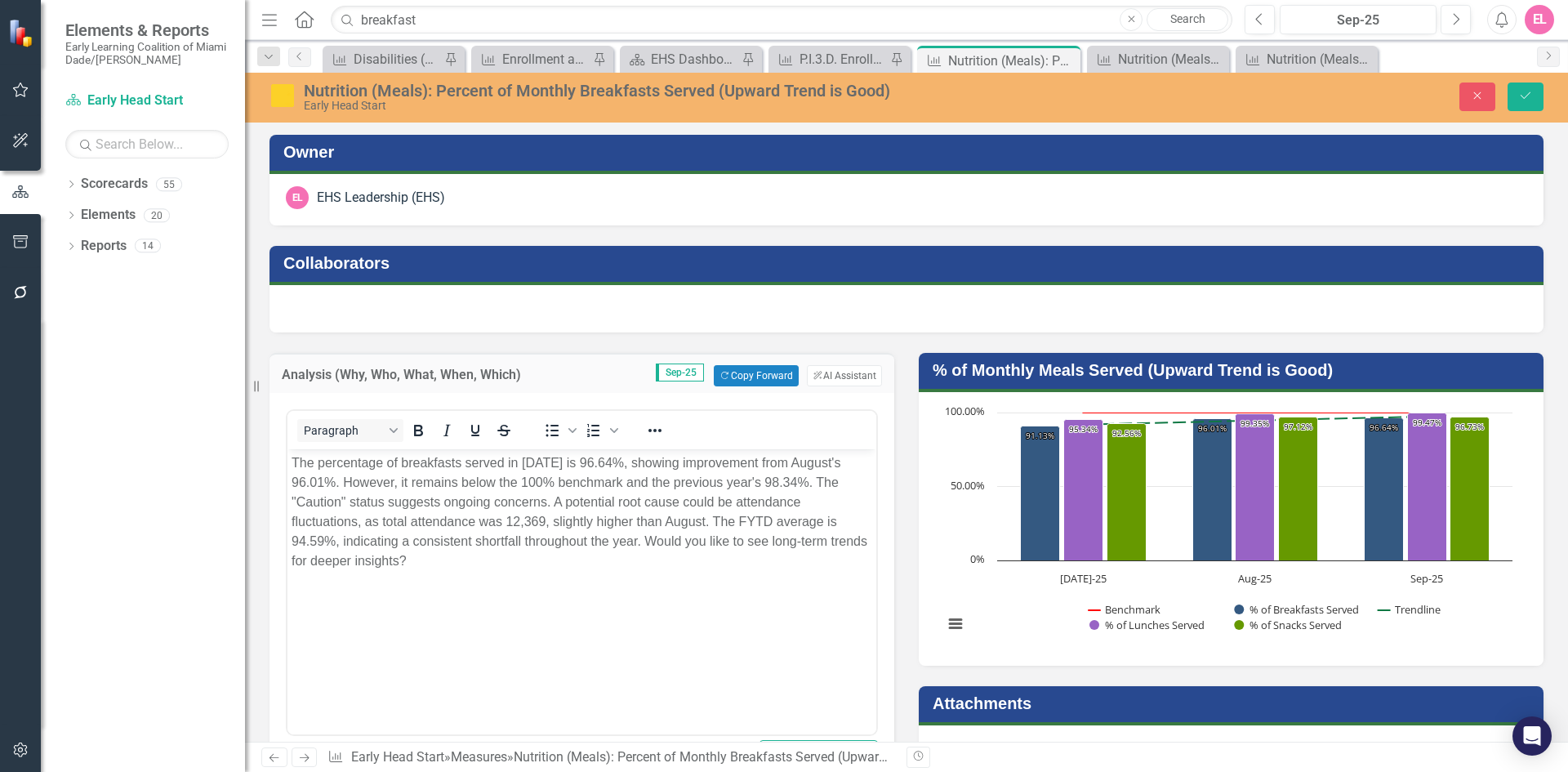
scroll to position [84, 0]
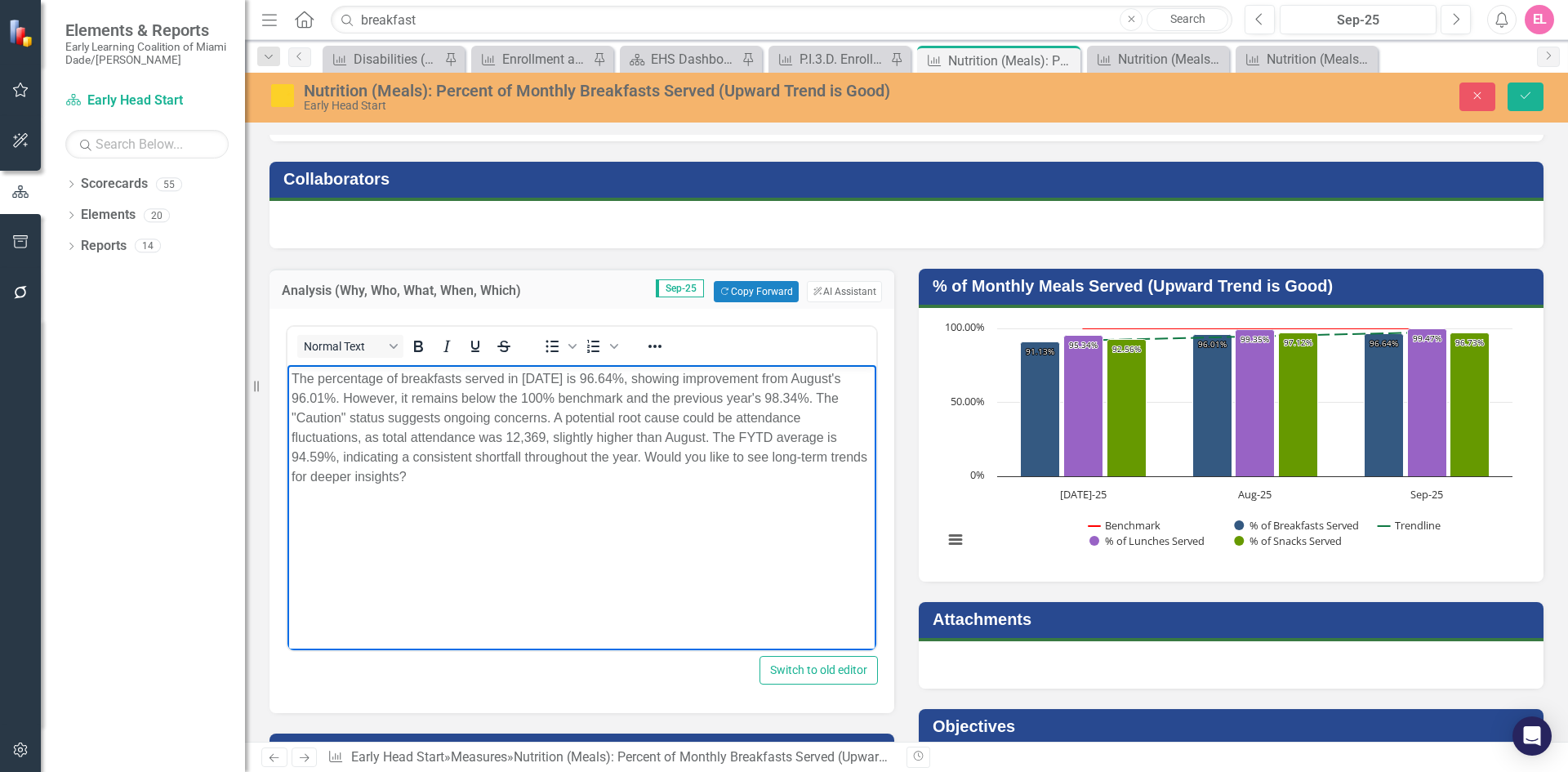
drag, startPoint x: 712, startPoint y: 434, endPoint x: 640, endPoint y: 473, distance: 81.9
click at [640, 473] on p "The percentage of breakfasts served in September 2025 is 96.64%, showing improv…" at bounding box center [582, 427] width 580 height 118
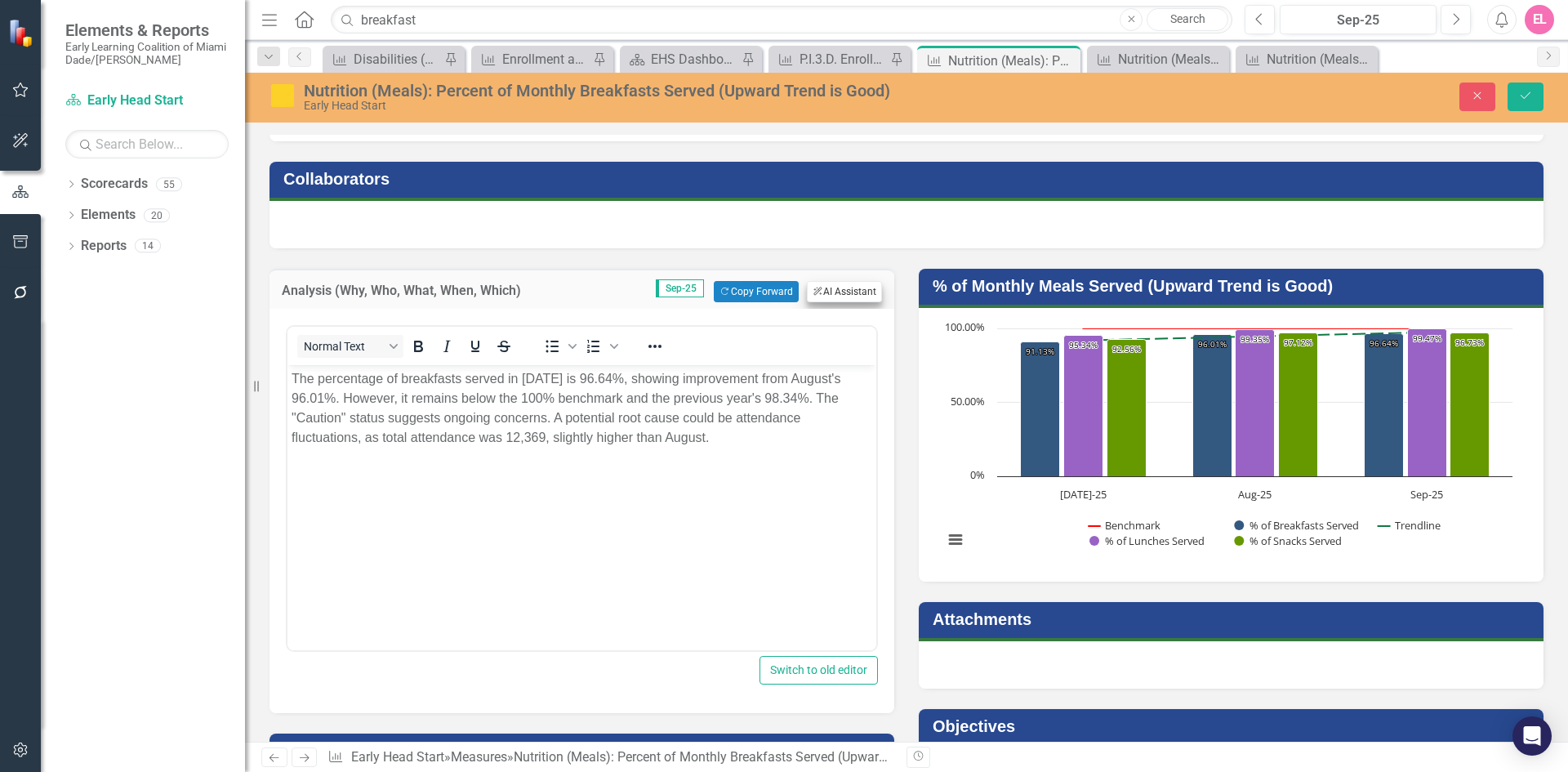
click at [824, 288] on button "ClearPoint AI AI Assistant" at bounding box center [845, 291] width 75 height 21
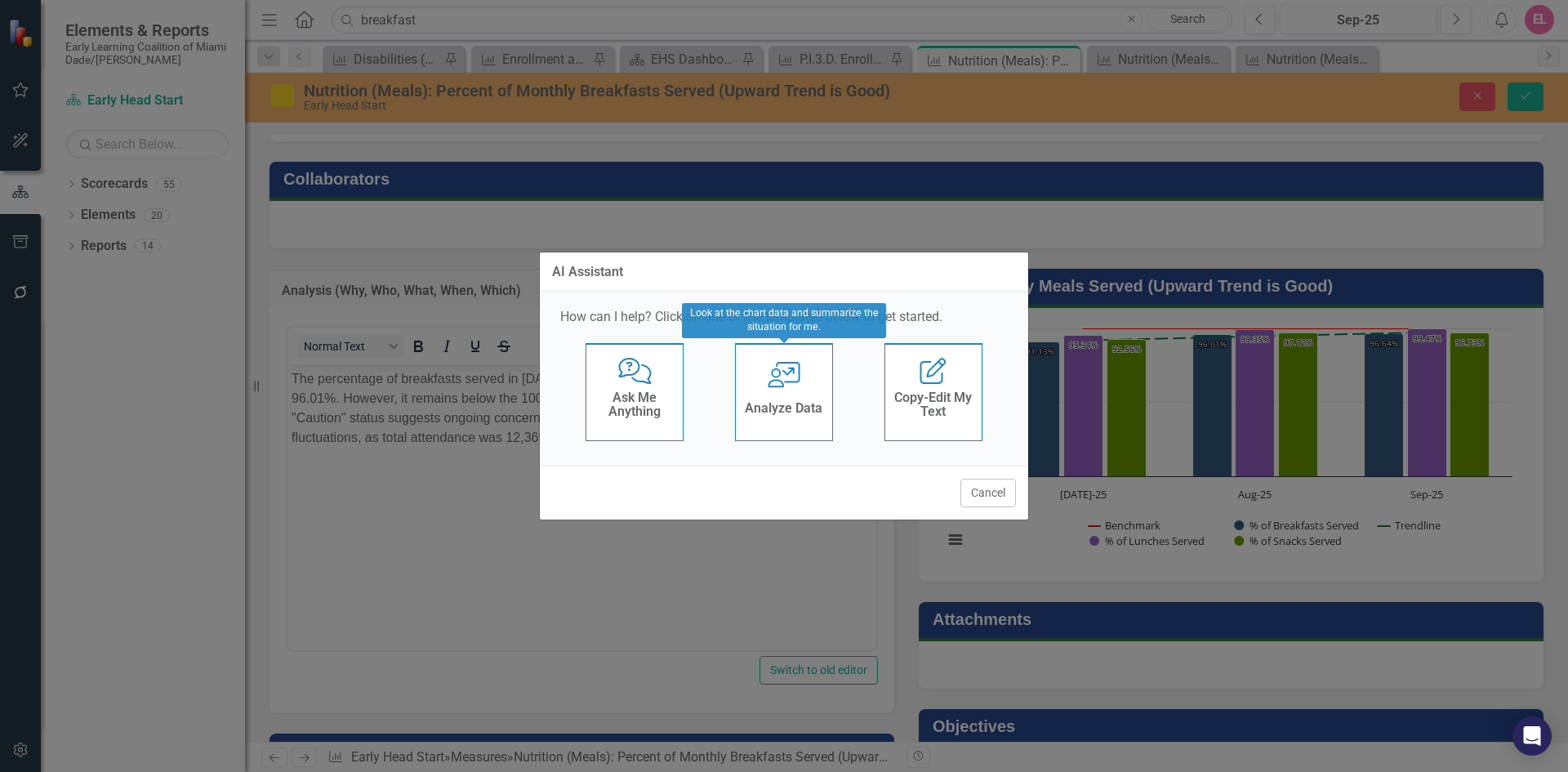
click at [809, 404] on h4 "Analyze Data" at bounding box center [784, 408] width 78 height 15
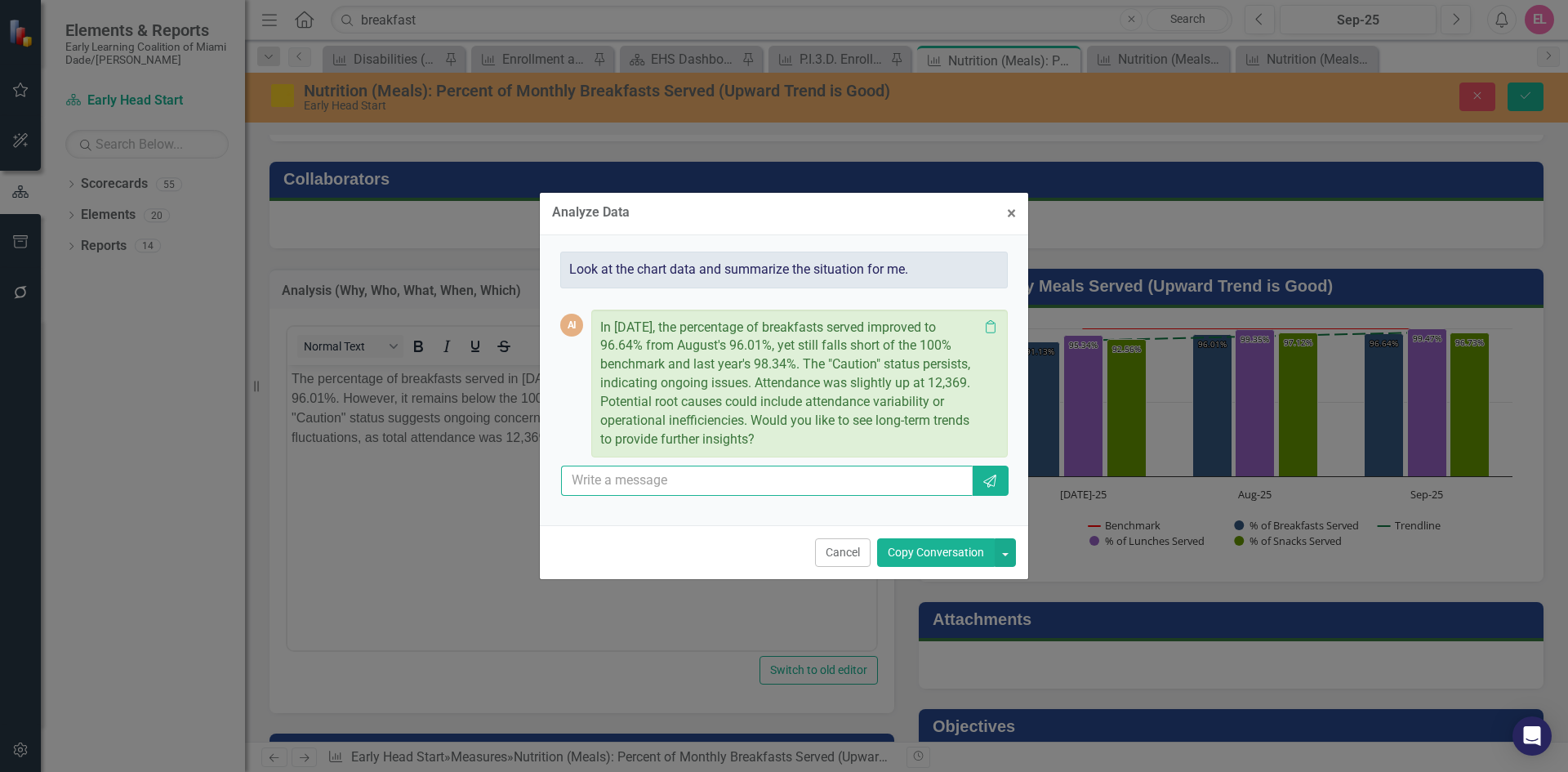
click at [776, 485] on input "text" at bounding box center [767, 481] width 411 height 30
type input "please add the potential cause was children arriving late due to sickness or me…"
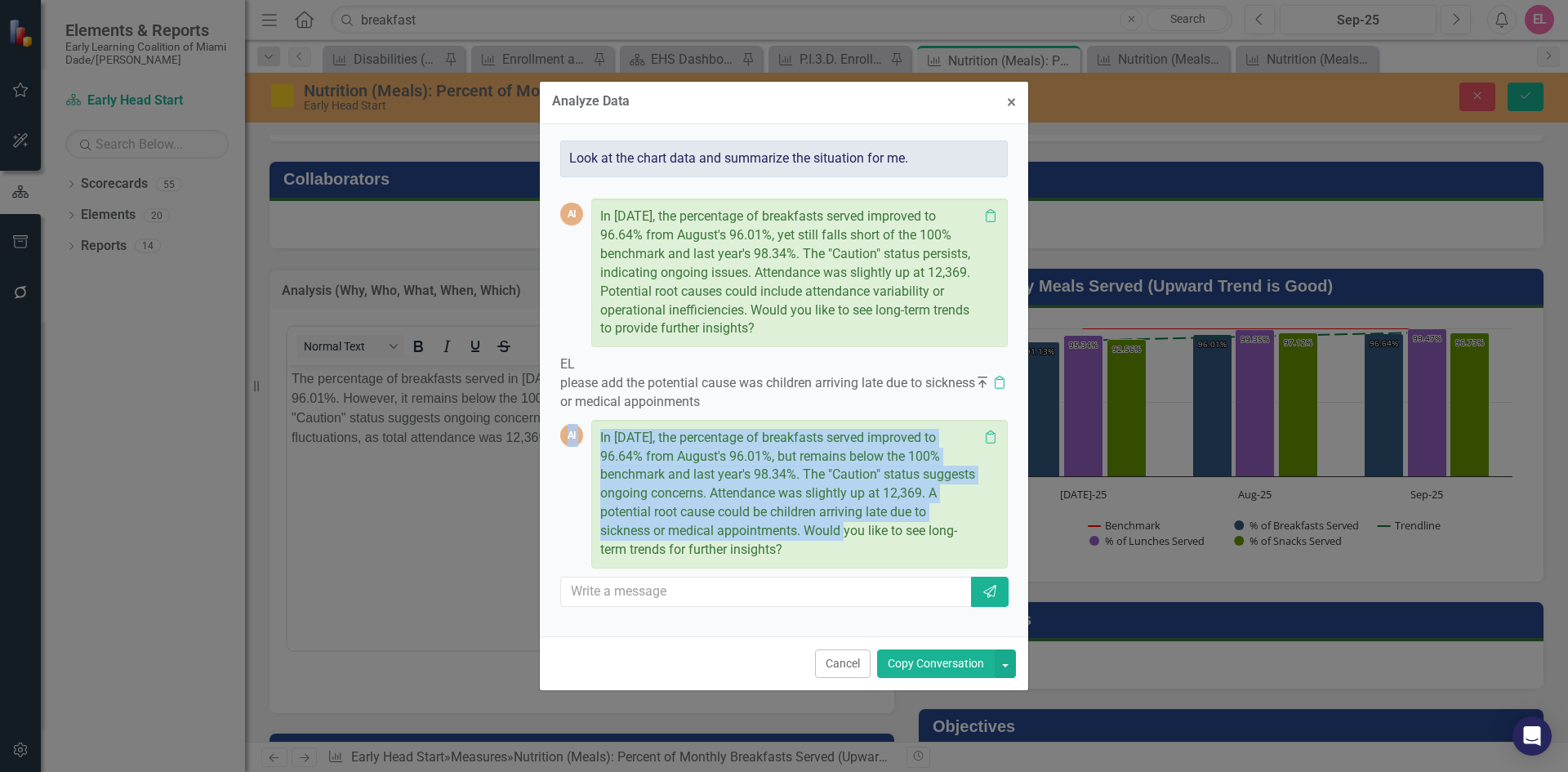
drag, startPoint x: 815, startPoint y: 529, endPoint x: 569, endPoint y: 428, distance: 265.9
click at [569, 428] on div "AI In September 2025, the percentage of breakfasts served improved to 96.64% fr…" at bounding box center [784, 494] width 447 height 149
copy div "AI In September 2025, the percentage of breakfasts served improved to 96.64% fr…"
click at [856, 669] on button "Cancel" at bounding box center [843, 663] width 55 height 28
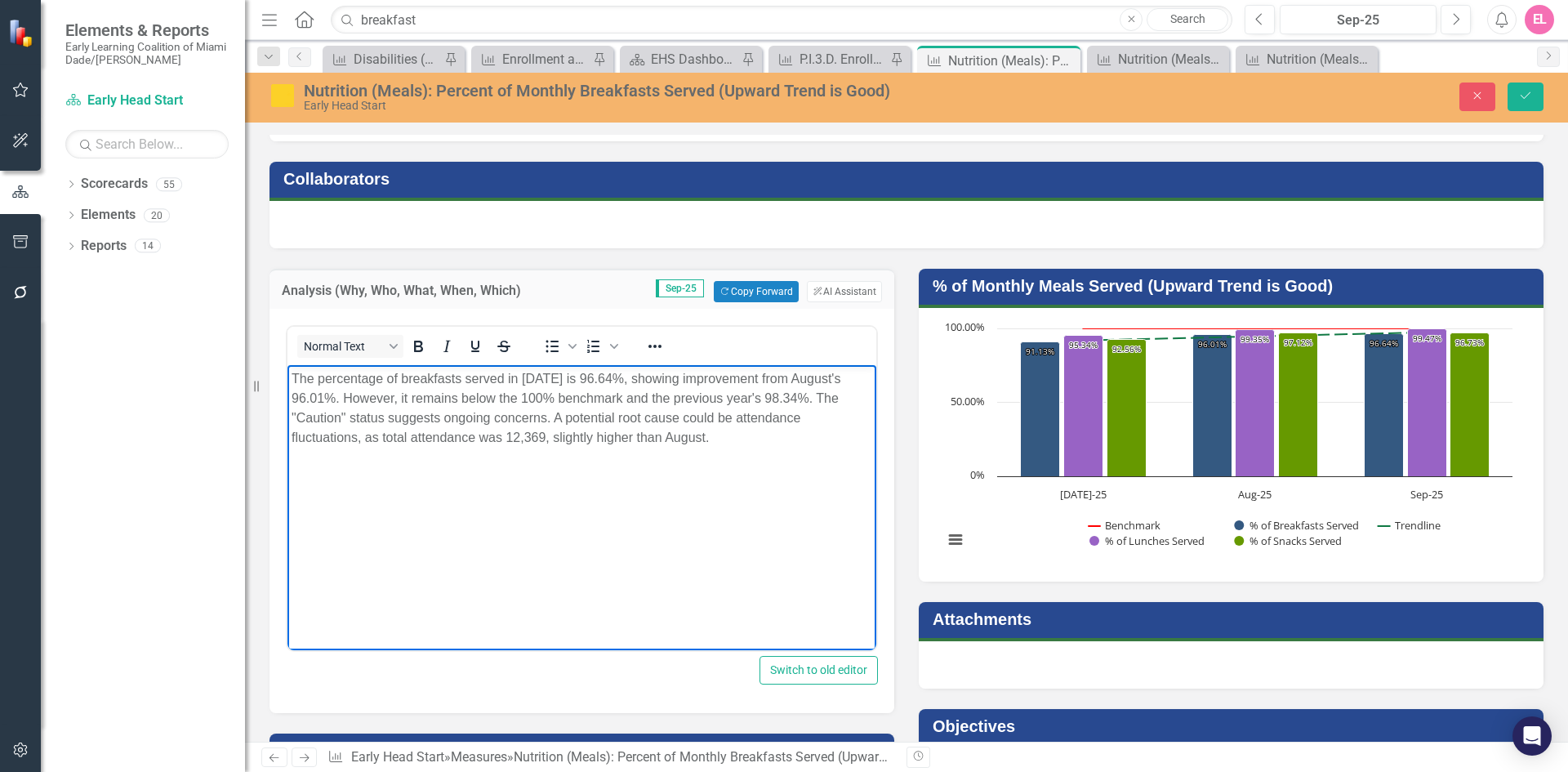
drag, startPoint x: 718, startPoint y: 433, endPoint x: 282, endPoint y: 371, distance: 440.4
click at [288, 371] on html "The percentage of breakfasts served in September 2025 is 96.64%, showing improv…" at bounding box center [582, 488] width 589 height 245
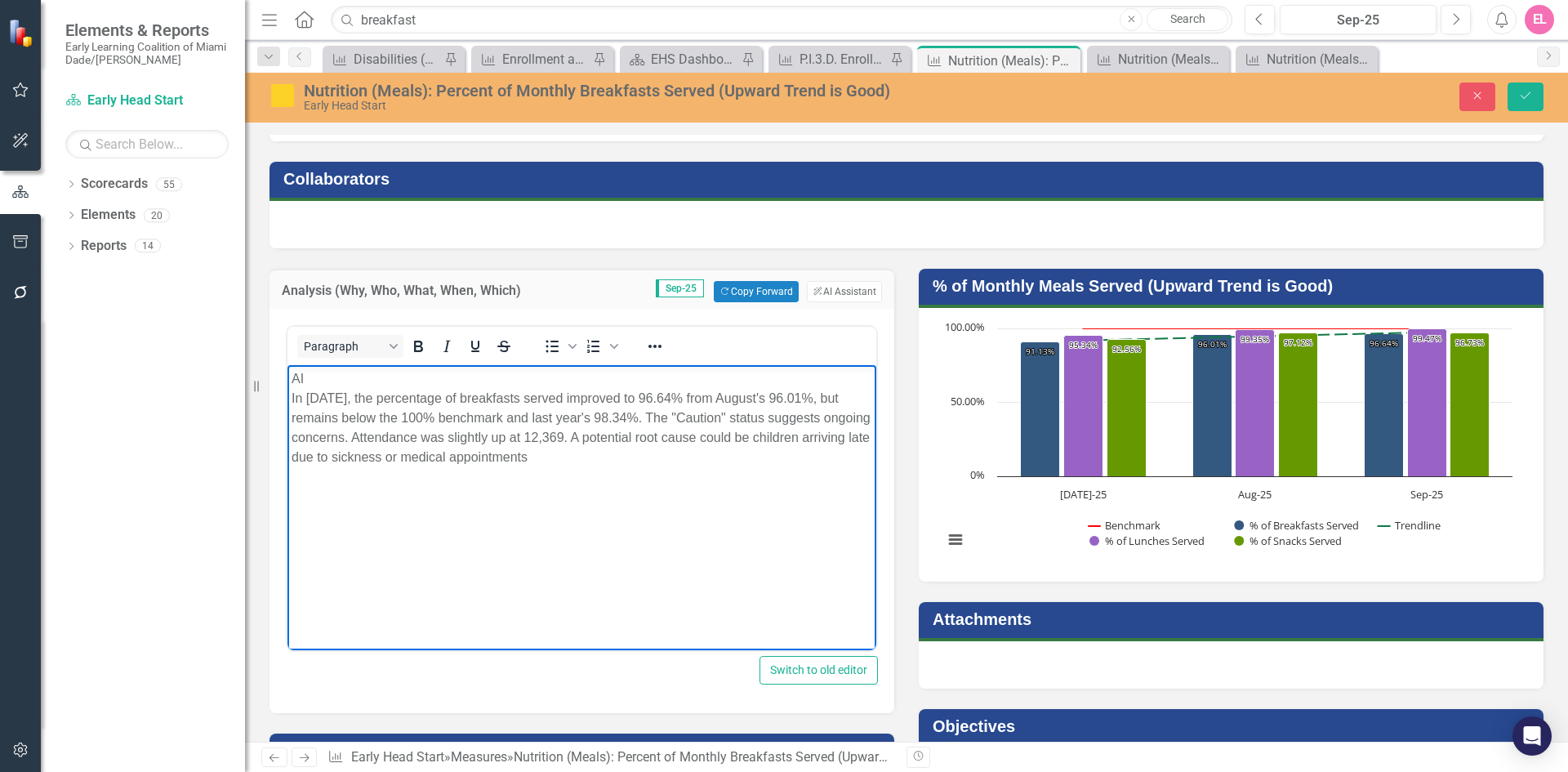
drag, startPoint x: 323, startPoint y: 378, endPoint x: 219, endPoint y: 379, distance: 104.0
click at [288, 379] on html "AI In September 2025, the percentage of breakfasts served improved to 96.64% fr…" at bounding box center [582, 488] width 589 height 245
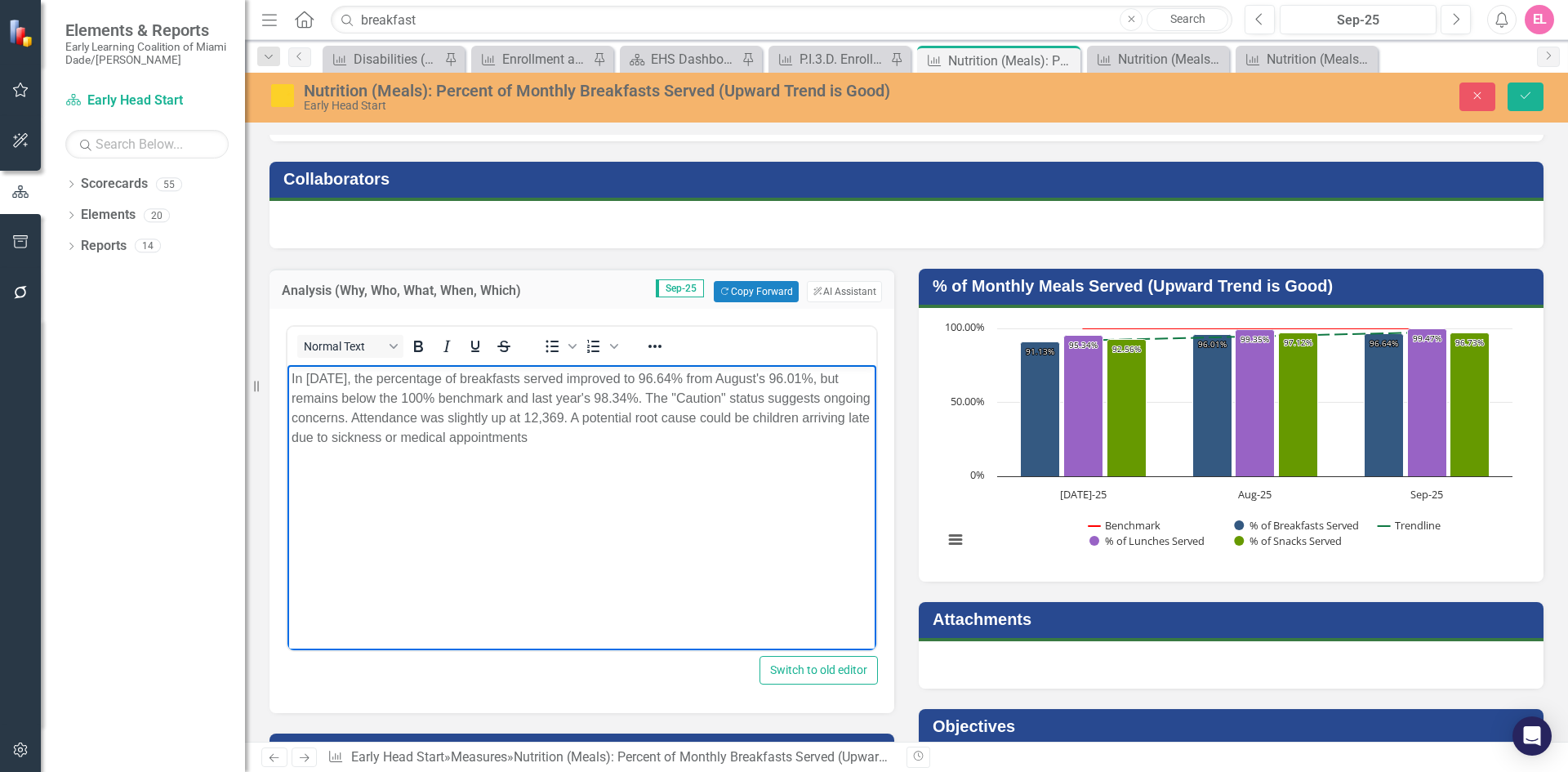
click at [1522, 112] on div "Nutrition (Meals): Percent of Monthly Breakfasts Served (Upward Trend is Good) …" at bounding box center [907, 96] width 1323 height 31
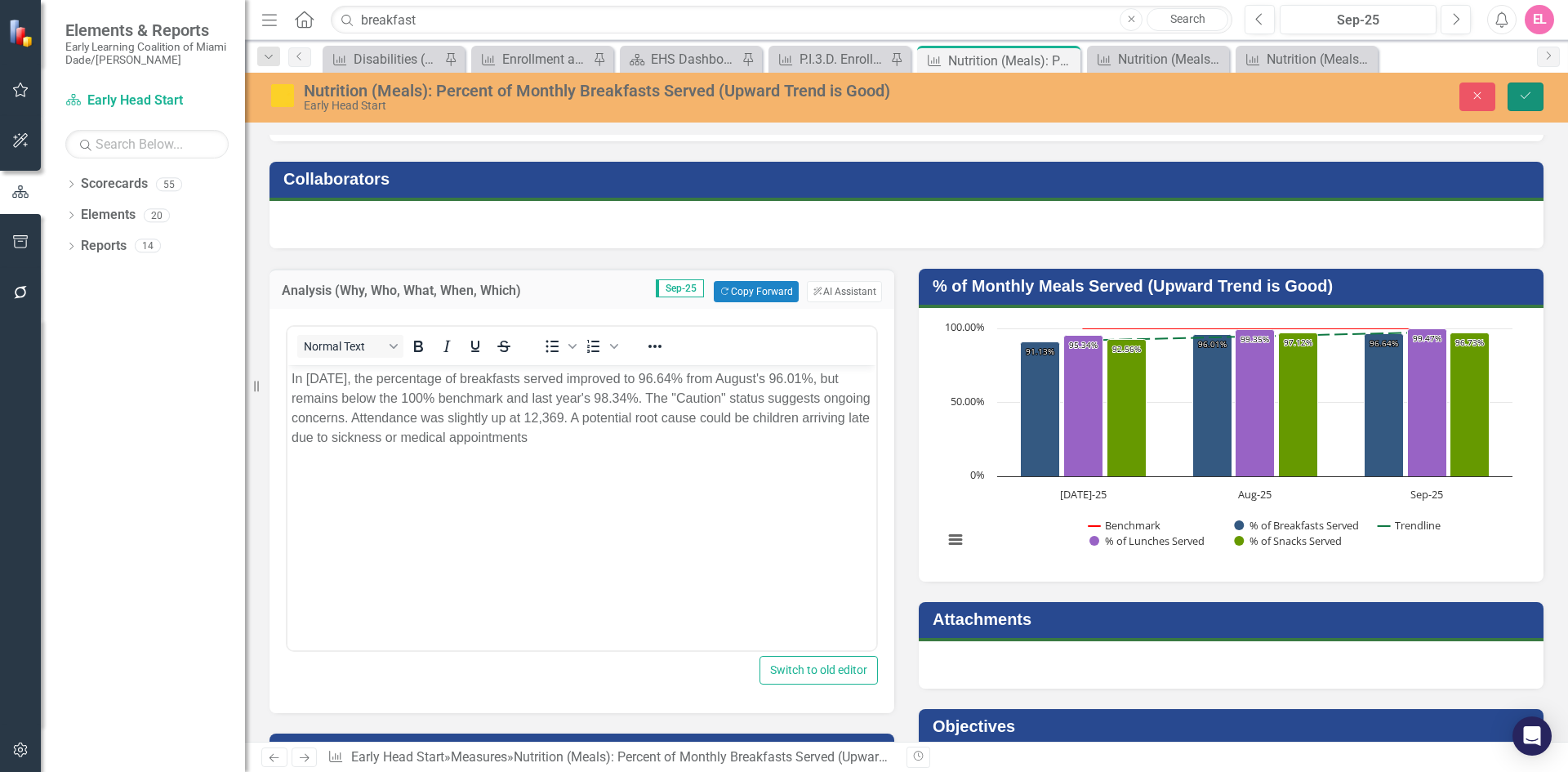
click at [1523, 101] on icon "Save" at bounding box center [1525, 95] width 15 height 12
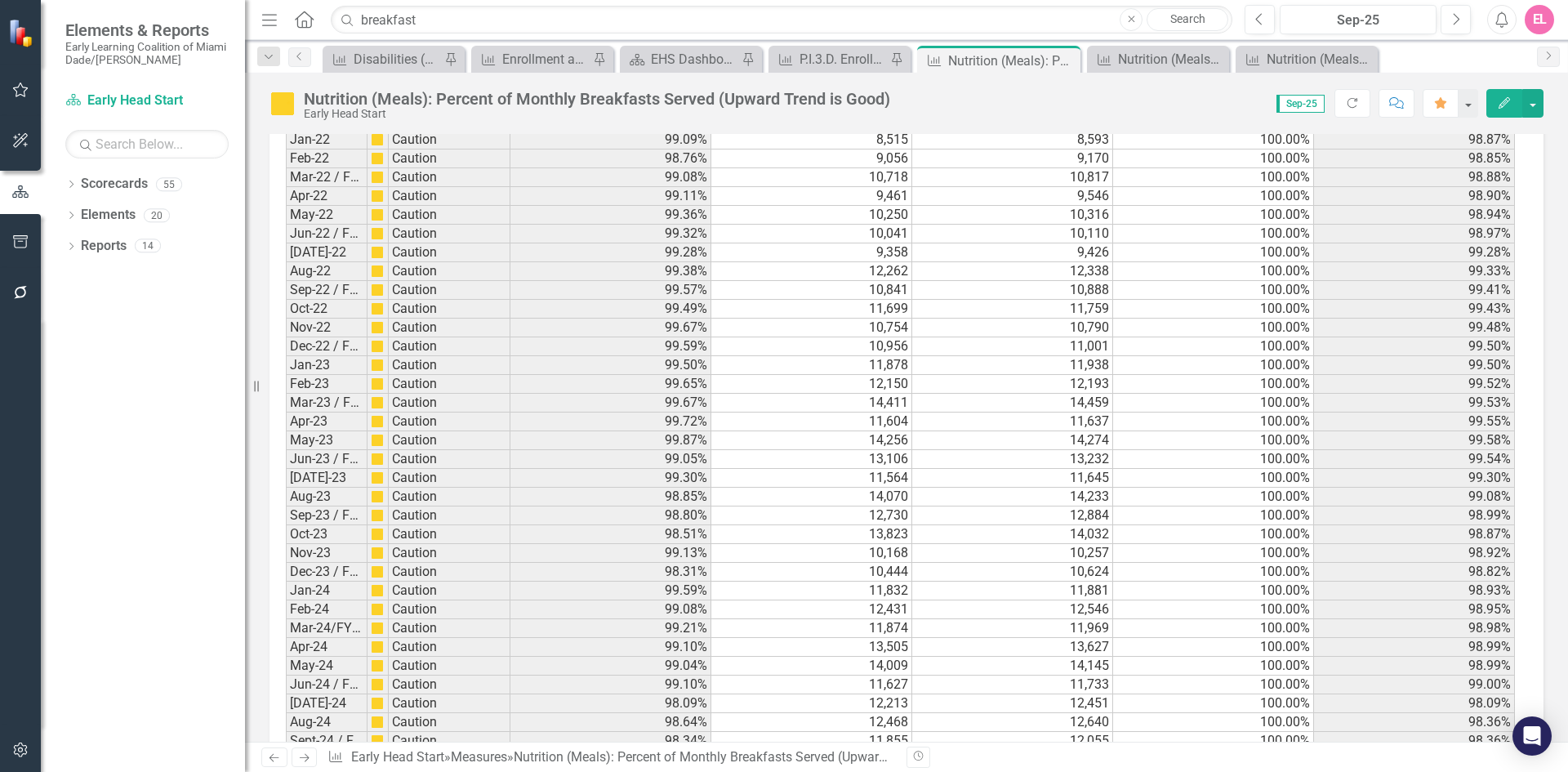
scroll to position [2568, 0]
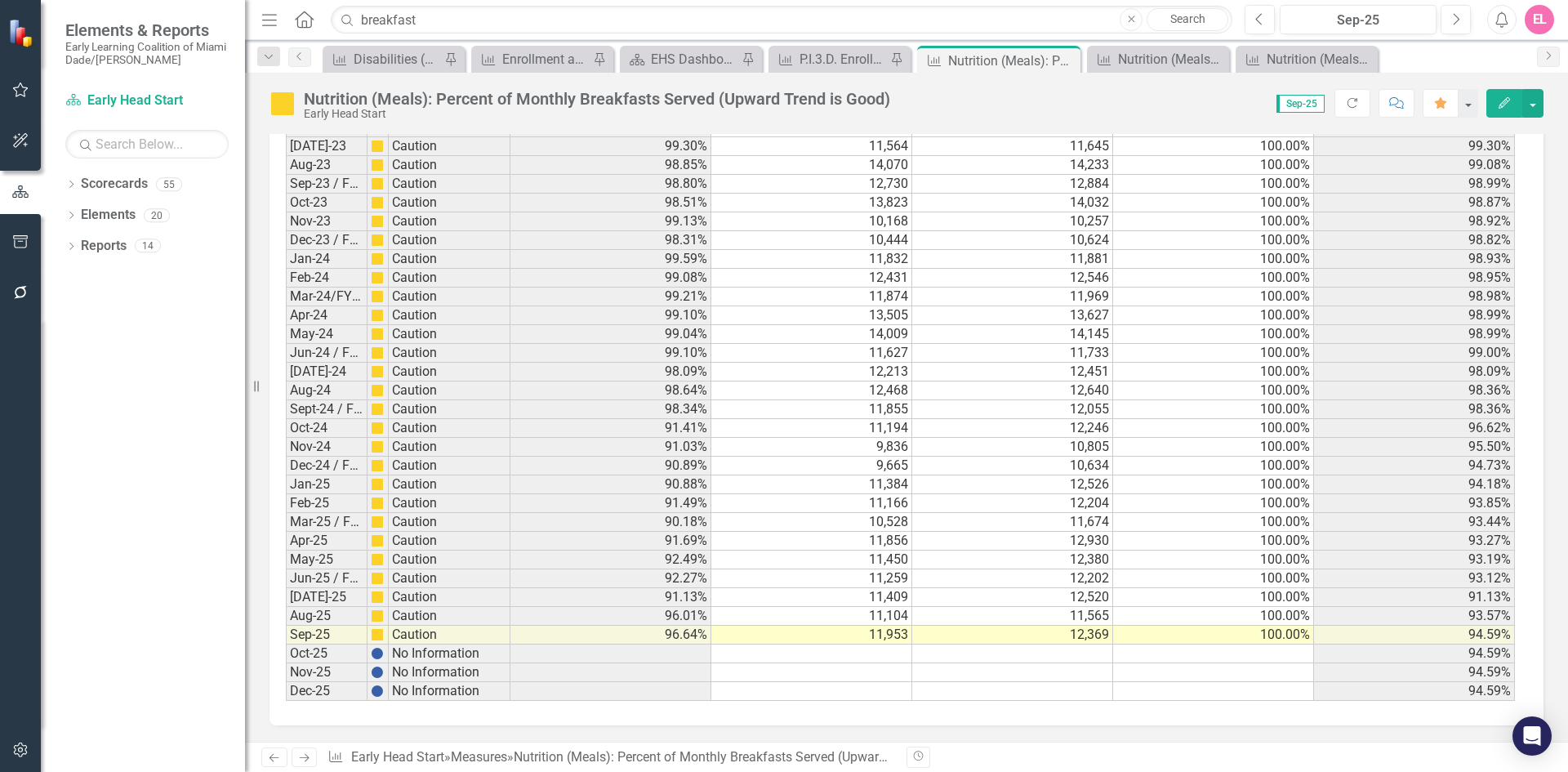
click at [306, 758] on icon at bounding box center [304, 758] width 10 height 8
